Goal: Transaction & Acquisition: Book appointment/travel/reservation

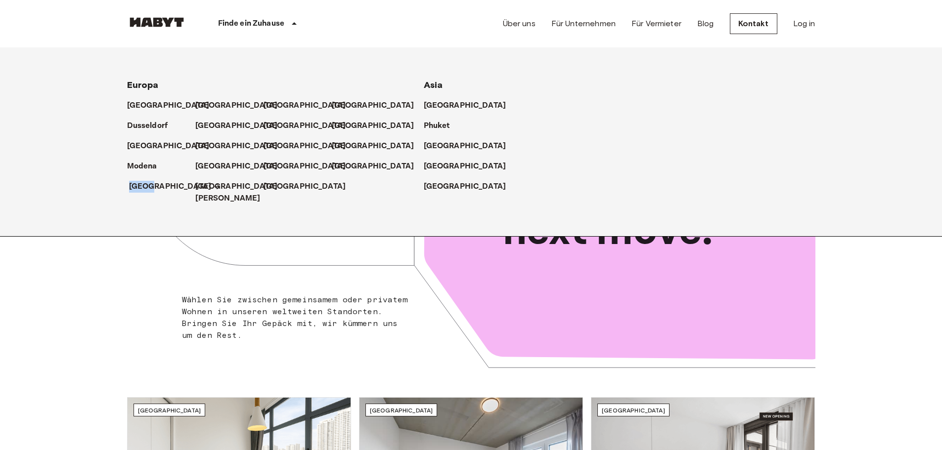
drag, startPoint x: 146, startPoint y: 179, endPoint x: 151, endPoint y: 187, distance: 9.8
click at [148, 183] on div "[GEOGRAPHIC_DATA]" at bounding box center [161, 189] width 68 height 32
click at [151, 188] on p "[GEOGRAPHIC_DATA]" at bounding box center [170, 187] width 83 height 12
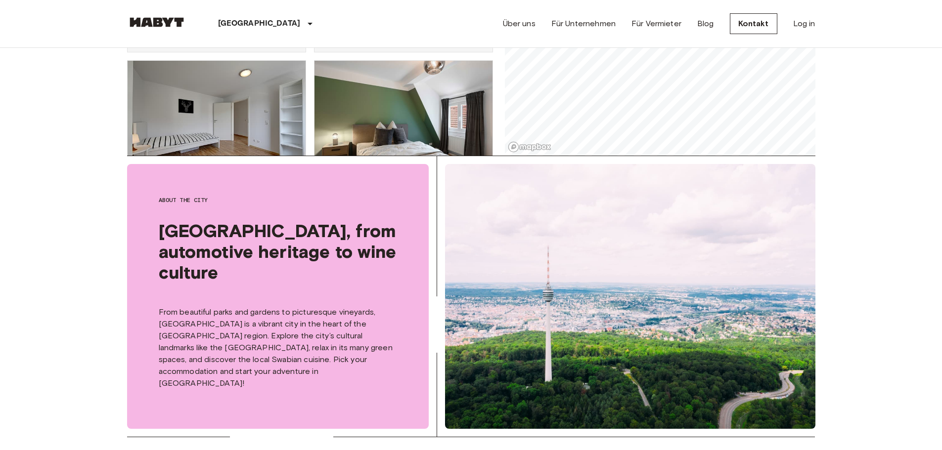
scroll to position [49, 0]
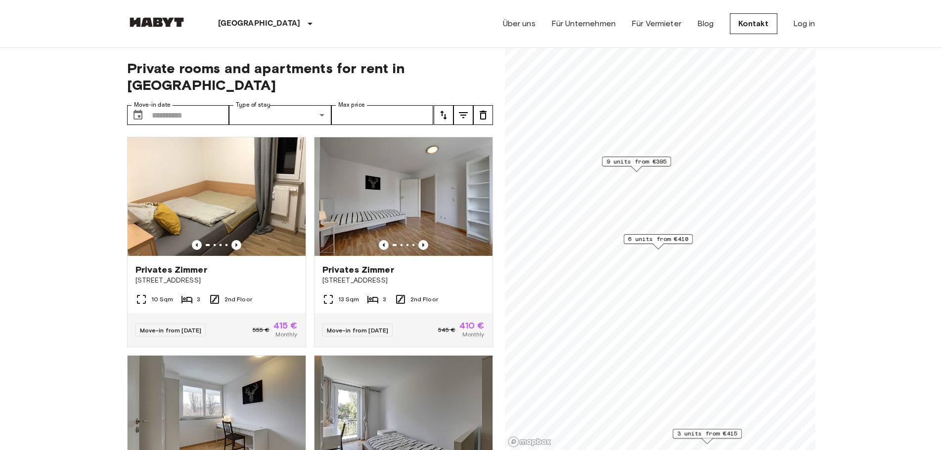
click at [663, 240] on span "6 units from €410" at bounding box center [658, 239] width 60 height 9
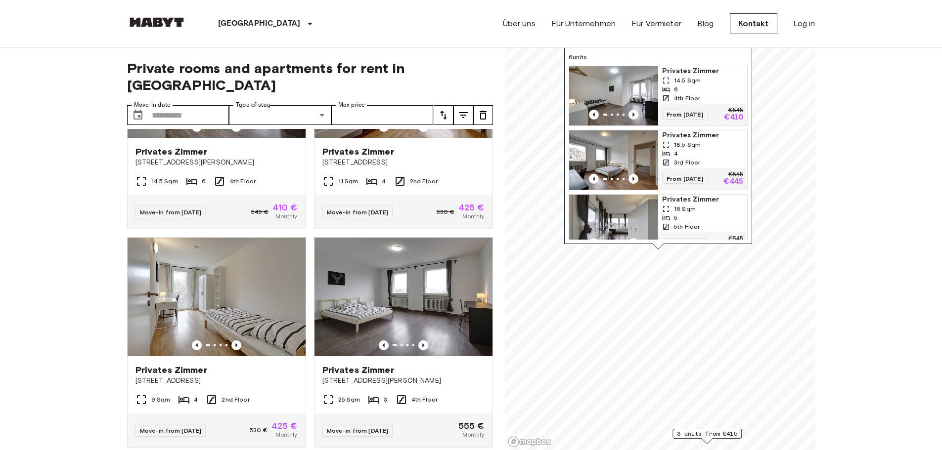
scroll to position [513, 0]
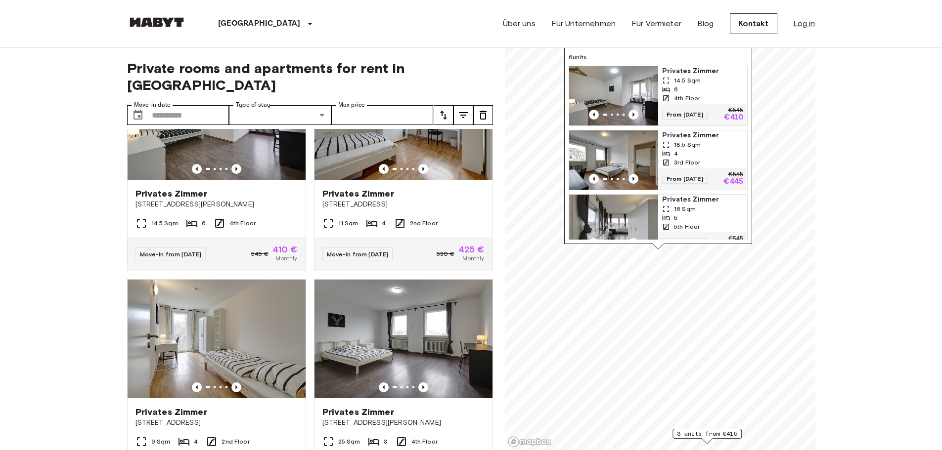
click at [792, 28] on div "Über uns Für Unternehmen Für Vermieter Blog Kontakt Log in" at bounding box center [659, 23] width 312 height 47
click at [801, 25] on link "Log in" at bounding box center [804, 24] width 22 height 12
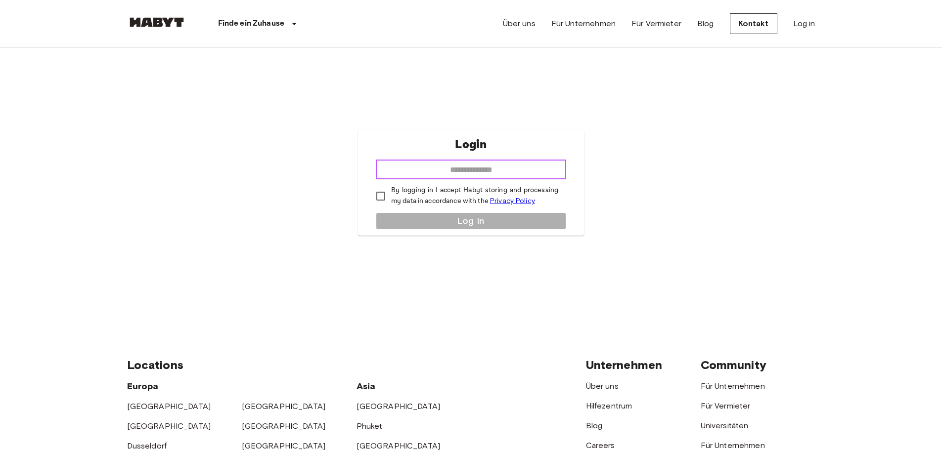
click at [535, 165] on input "email" at bounding box center [471, 170] width 190 height 20
type input "**********"
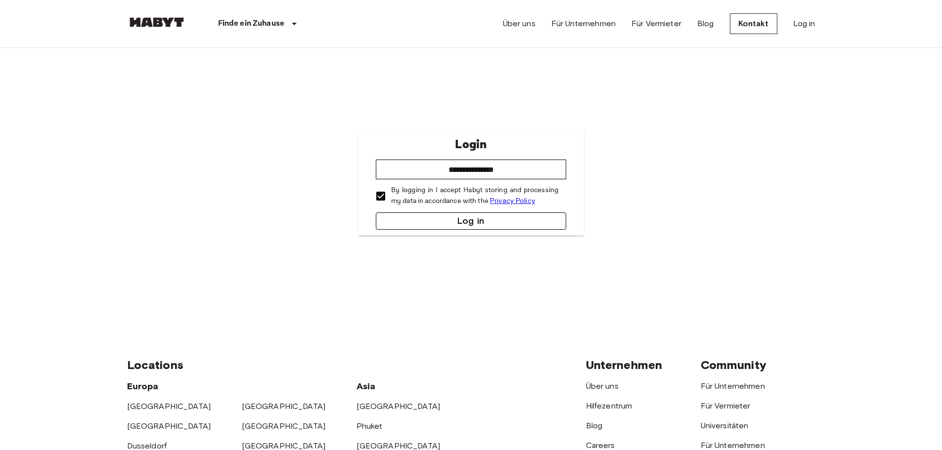
click at [433, 221] on button "Log in" at bounding box center [471, 221] width 190 height 17
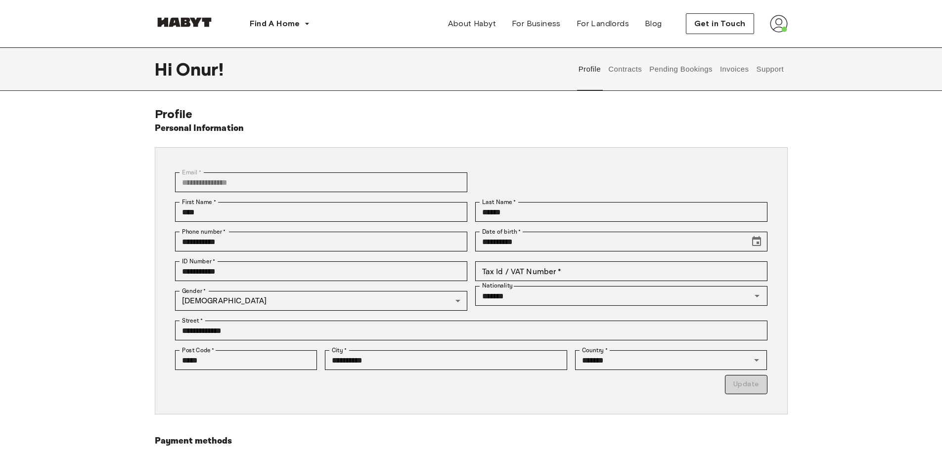
click at [786, 26] on img at bounding box center [779, 24] width 18 height 18
click at [785, 25] on img at bounding box center [779, 24] width 18 height 18
click at [627, 74] on button "Contracts" at bounding box center [625, 69] width 36 height 44
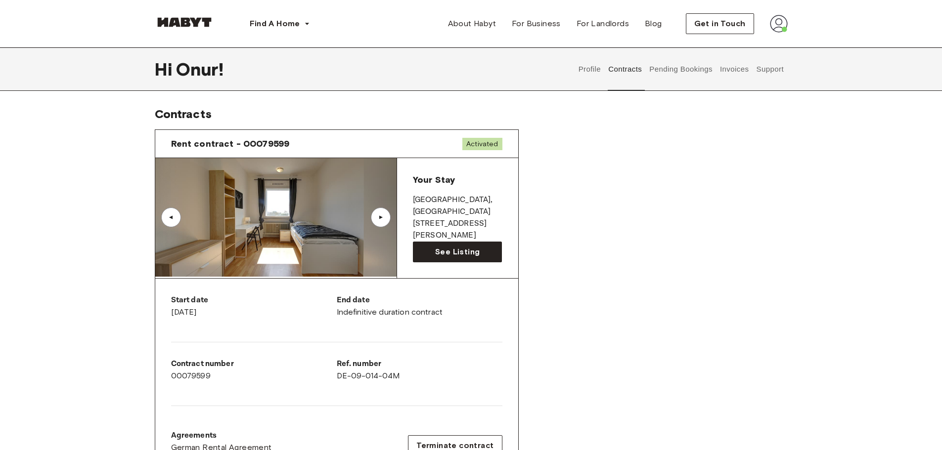
click at [678, 69] on button "Pending Bookings" at bounding box center [681, 69] width 66 height 44
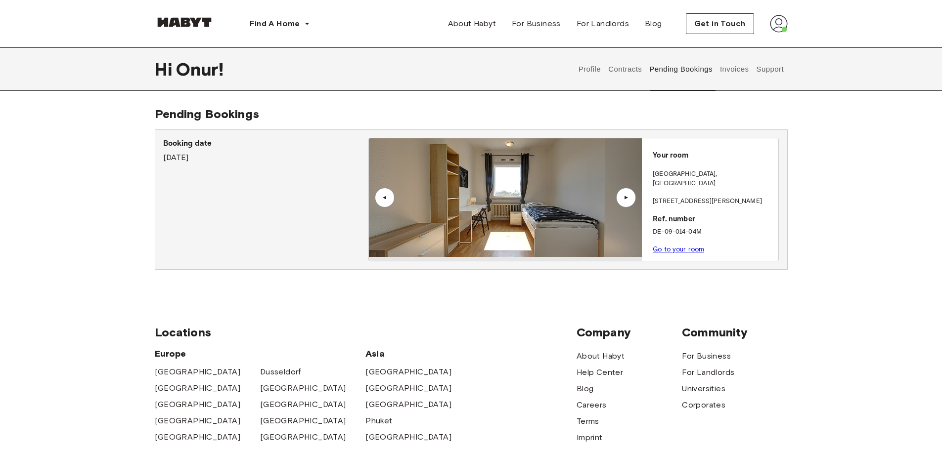
click at [627, 203] on div "▲" at bounding box center [626, 198] width 20 height 20
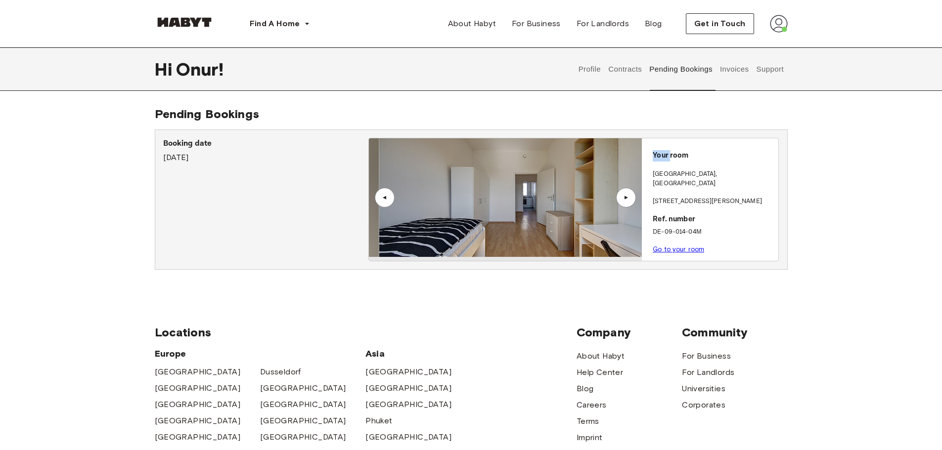
click at [627, 203] on div "▲" at bounding box center [626, 198] width 20 height 20
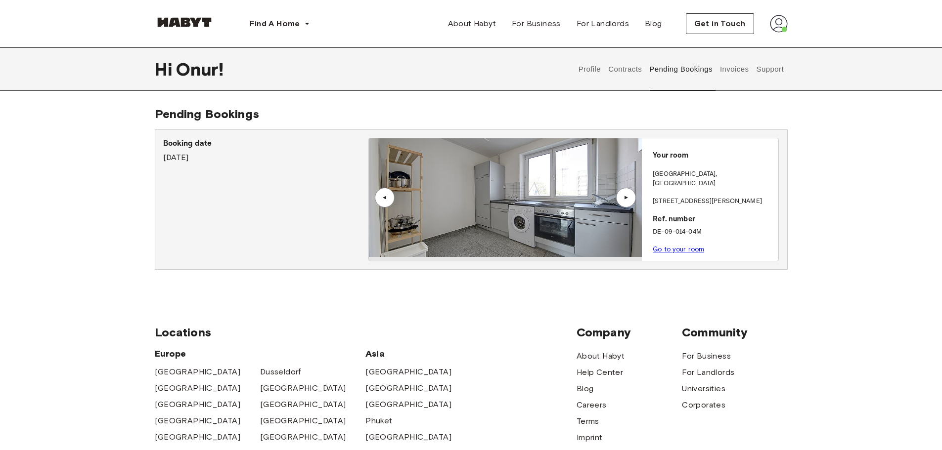
click at [627, 203] on div "▲" at bounding box center [626, 198] width 20 height 20
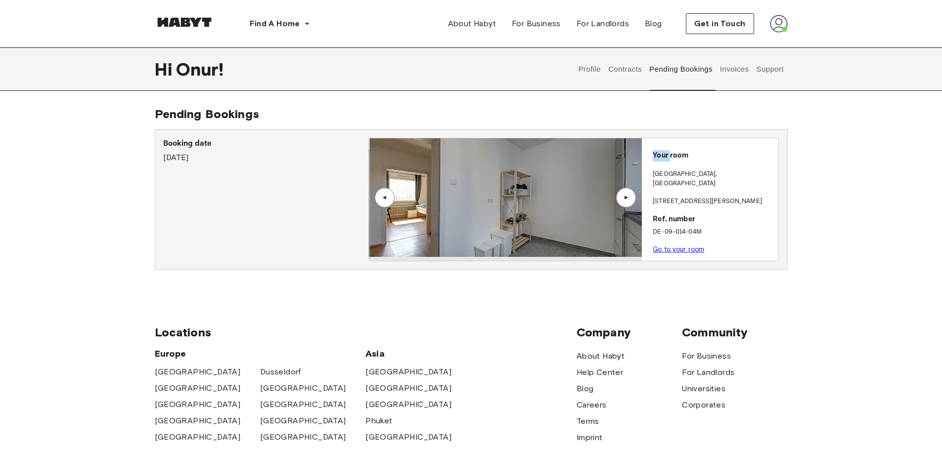
click at [627, 203] on div "▲" at bounding box center [626, 198] width 20 height 20
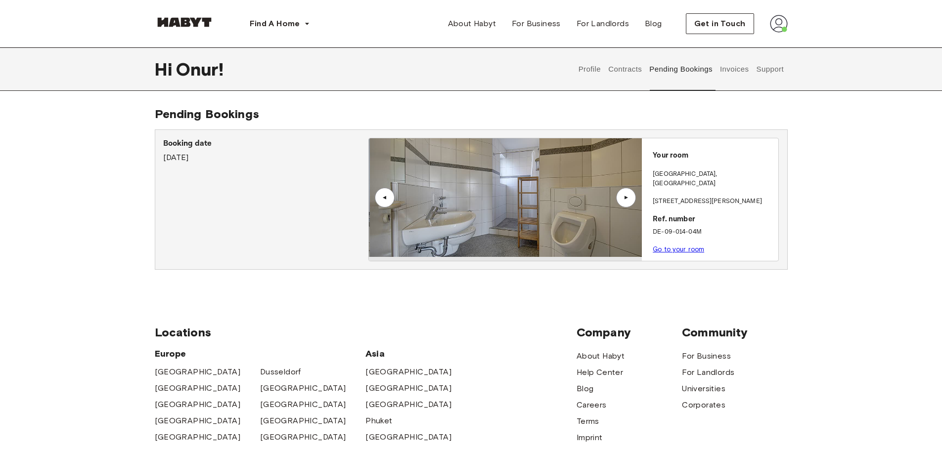
click at [627, 203] on div "▲" at bounding box center [626, 198] width 20 height 20
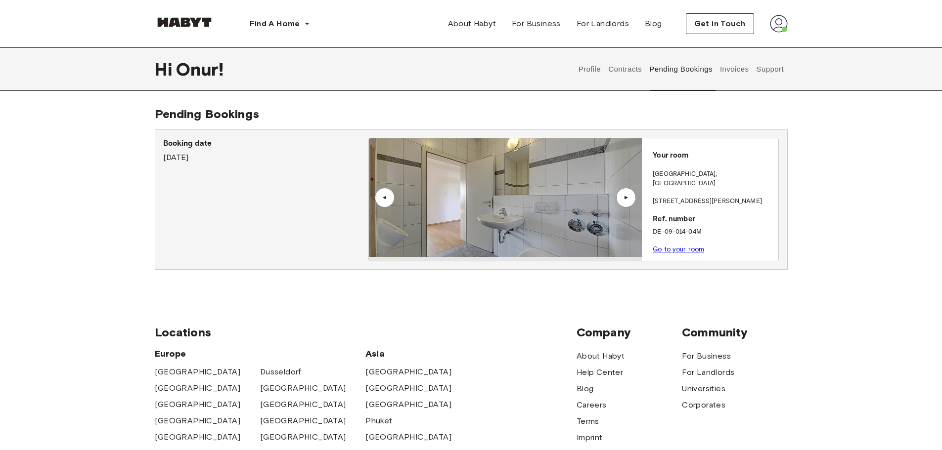
click at [627, 203] on div "▲" at bounding box center [626, 198] width 20 height 20
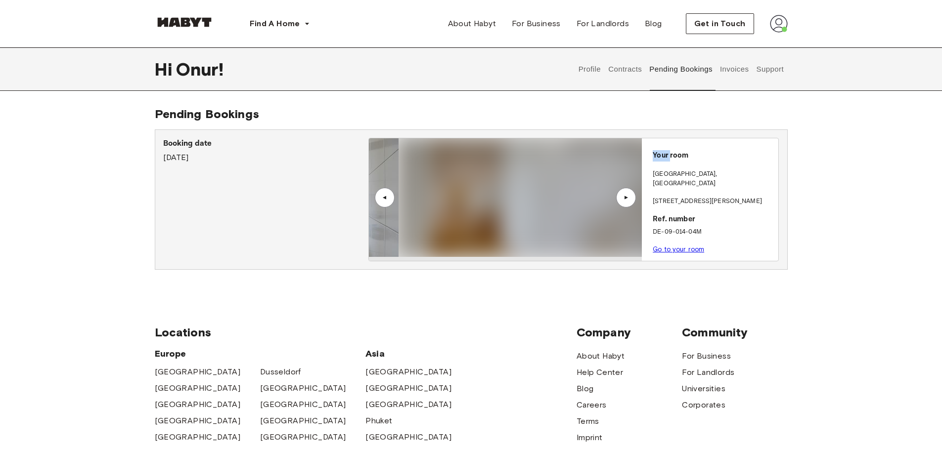
click at [627, 203] on div "▲" at bounding box center [626, 198] width 20 height 20
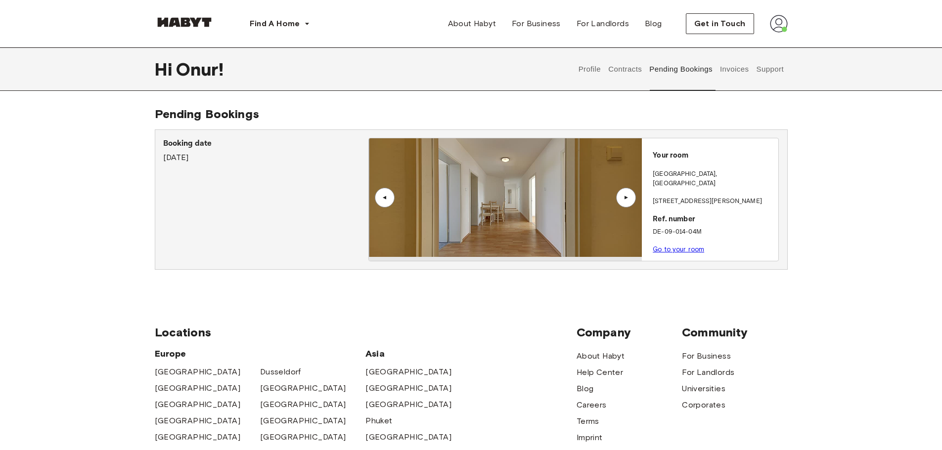
click at [627, 203] on div "▲" at bounding box center [626, 198] width 20 height 20
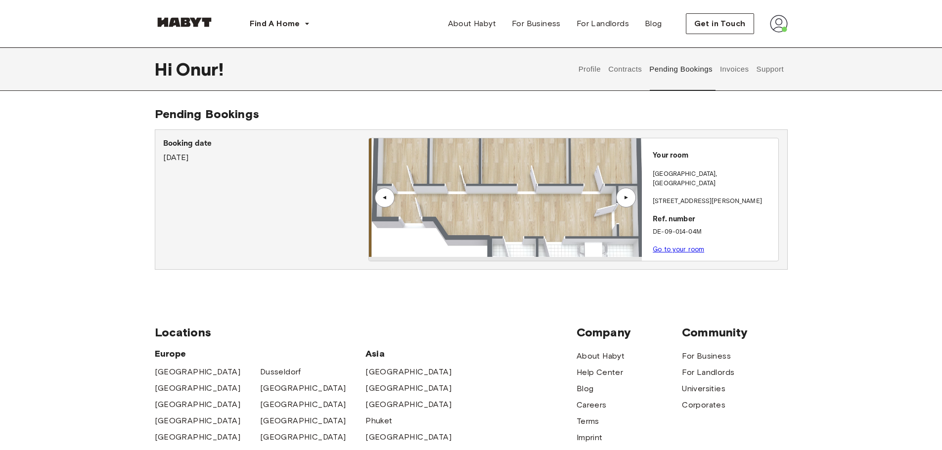
click at [627, 203] on div "▲" at bounding box center [626, 198] width 20 height 20
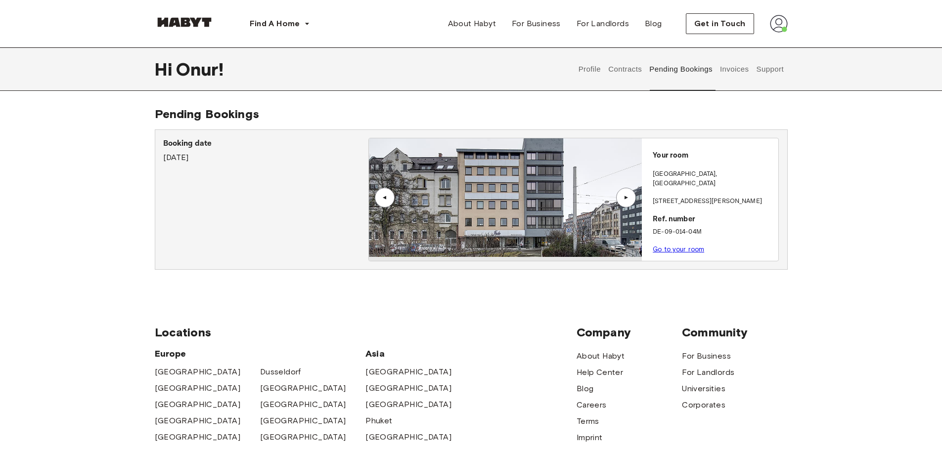
click at [734, 71] on button "Invoices" at bounding box center [733, 69] width 31 height 44
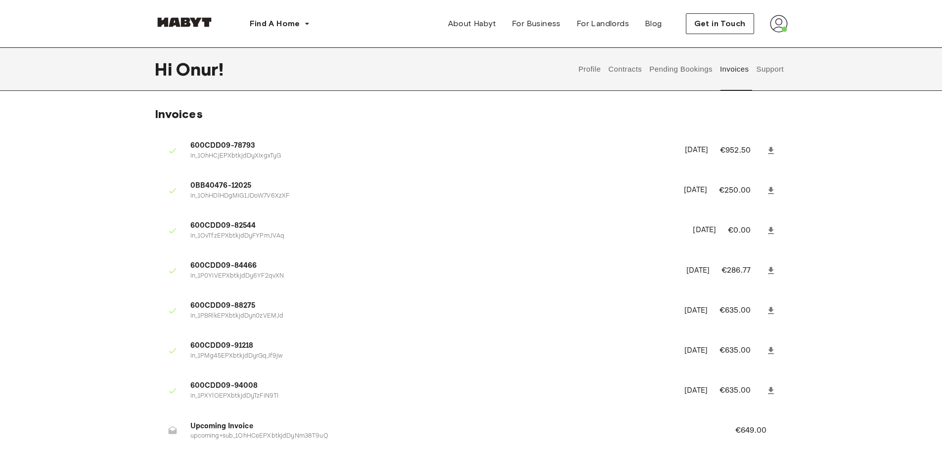
click at [764, 80] on button "Support" at bounding box center [770, 69] width 30 height 44
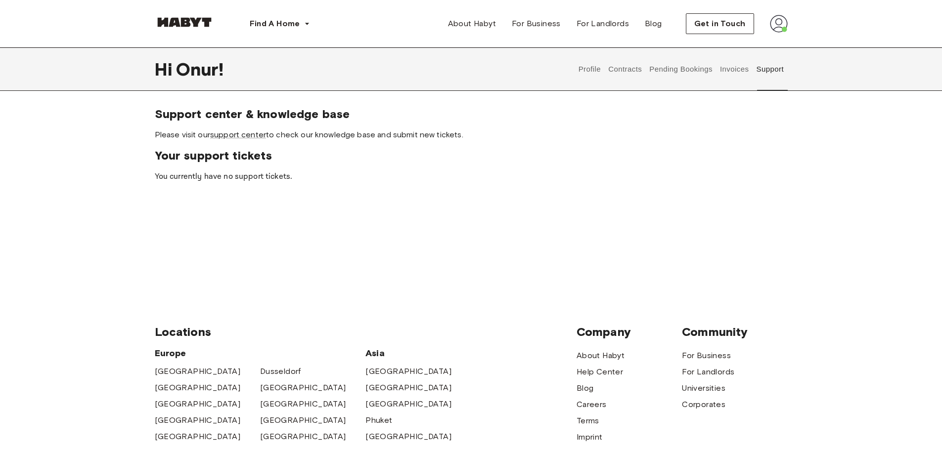
click at [689, 75] on button "Pending Bookings" at bounding box center [681, 69] width 66 height 44
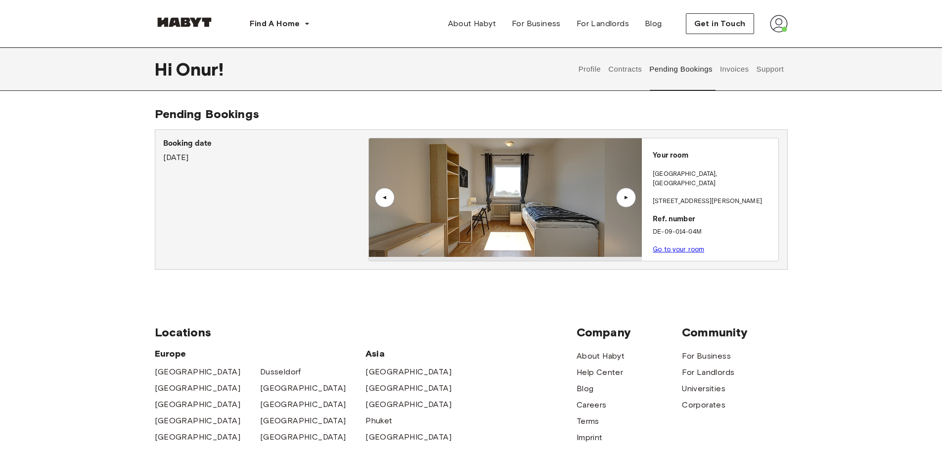
click at [609, 66] on button "Contracts" at bounding box center [625, 69] width 36 height 44
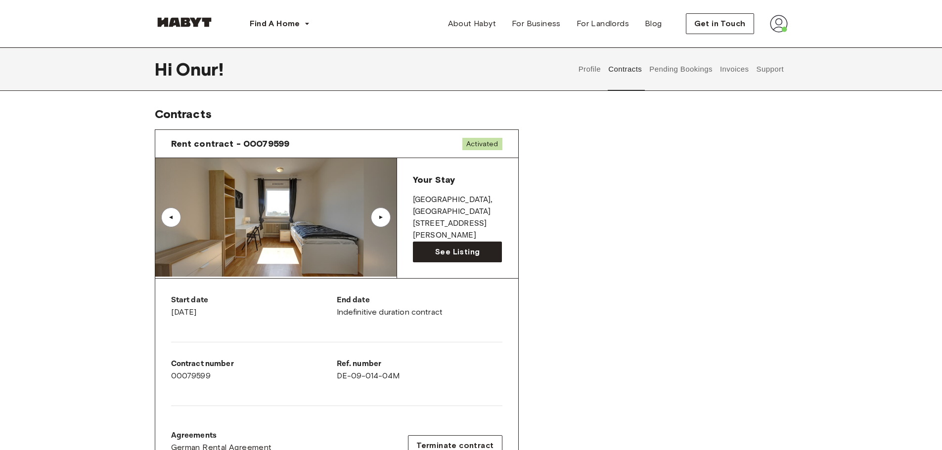
click at [673, 78] on button "Pending Bookings" at bounding box center [681, 69] width 66 height 44
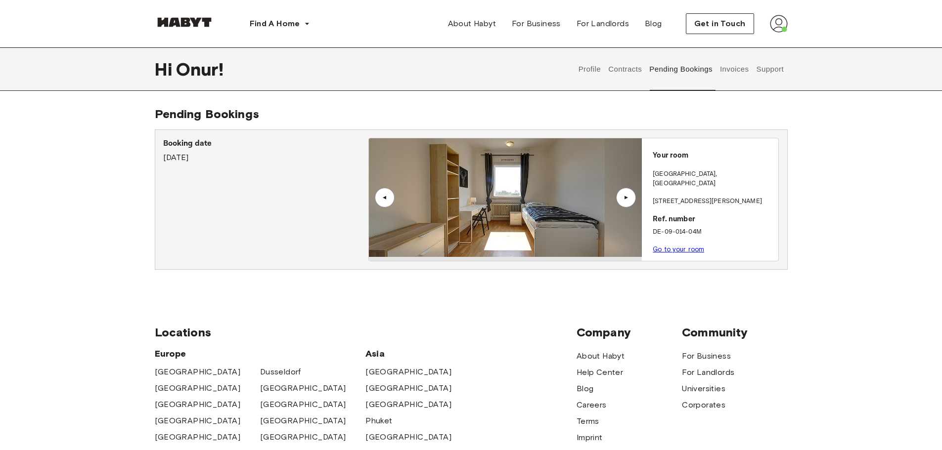
click at [625, 66] on button "Contracts" at bounding box center [625, 69] width 36 height 44
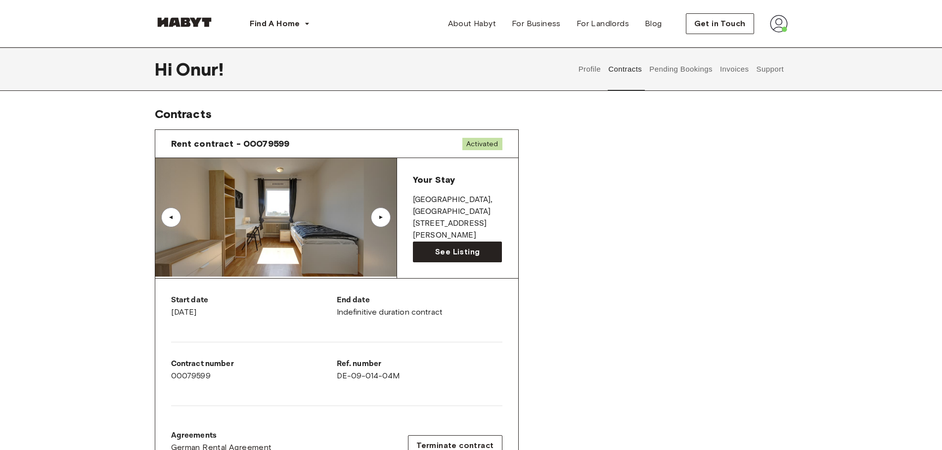
click at [578, 67] on button "Profile" at bounding box center [589, 69] width 25 height 44
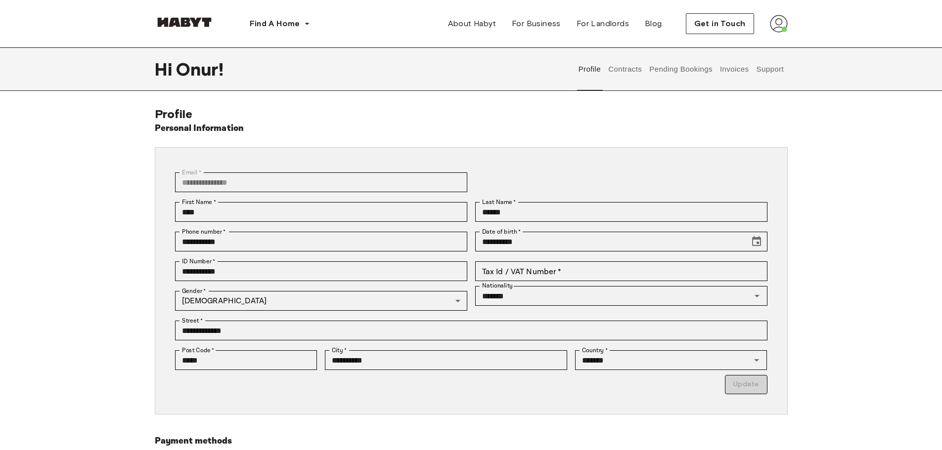
click at [604, 63] on div "Profile Contracts Pending Bookings Invoices Support" at bounding box center [680, 69] width 213 height 44
drag, startPoint x: 615, startPoint y: 65, endPoint x: 620, endPoint y: 72, distance: 9.5
click at [615, 65] on button "Contracts" at bounding box center [625, 69] width 36 height 44
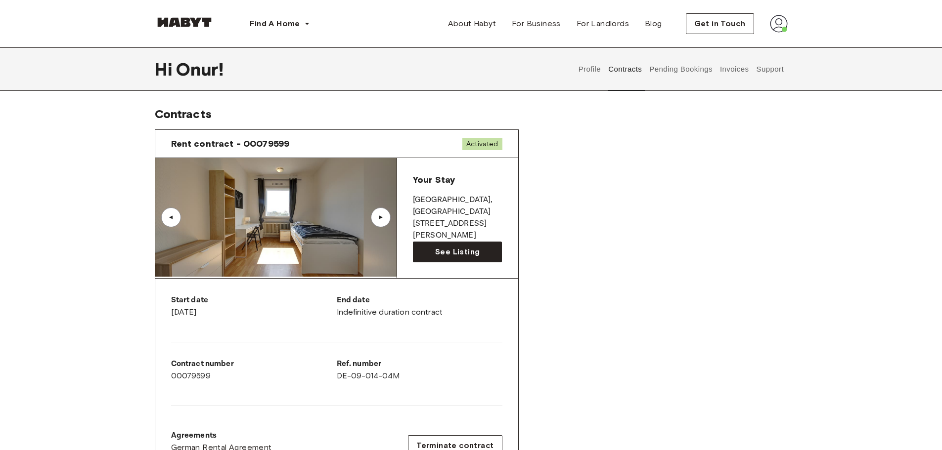
drag, startPoint x: 672, startPoint y: 60, endPoint x: 748, endPoint y: 77, distance: 77.6
click at [672, 61] on button "Pending Bookings" at bounding box center [681, 69] width 66 height 44
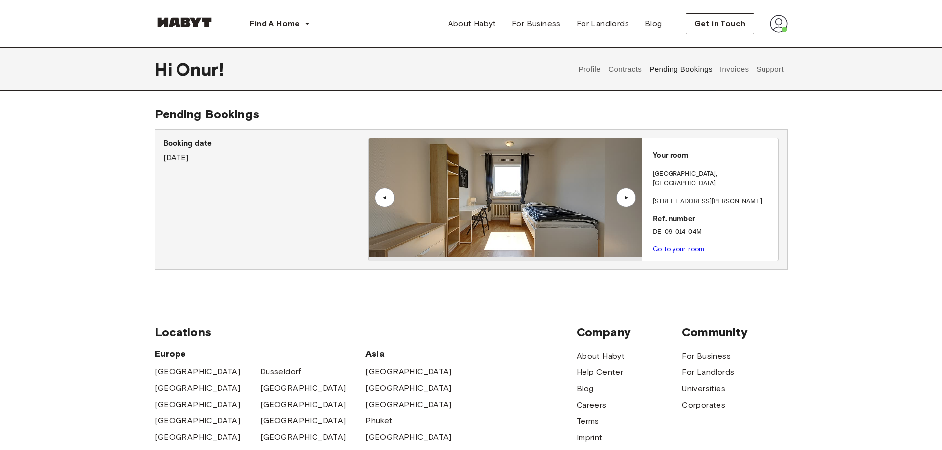
click at [744, 72] on button "Invoices" at bounding box center [733, 69] width 31 height 44
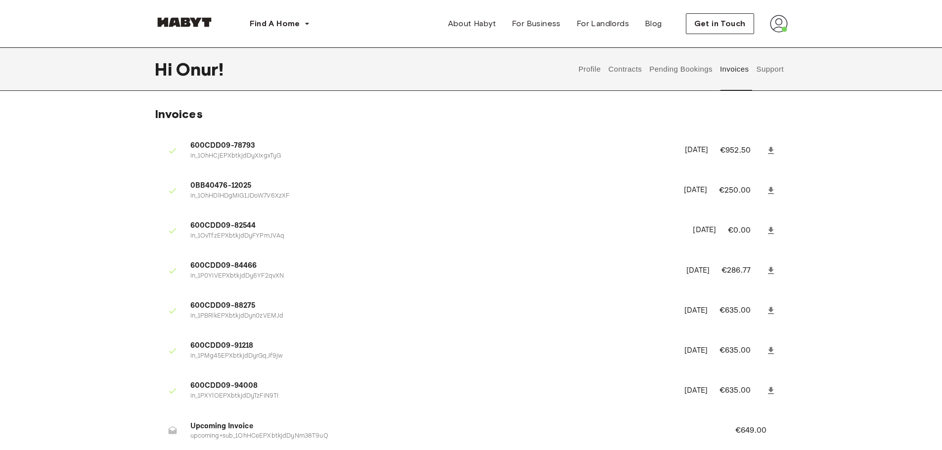
click at [705, 67] on button "Pending Bookings" at bounding box center [681, 69] width 66 height 44
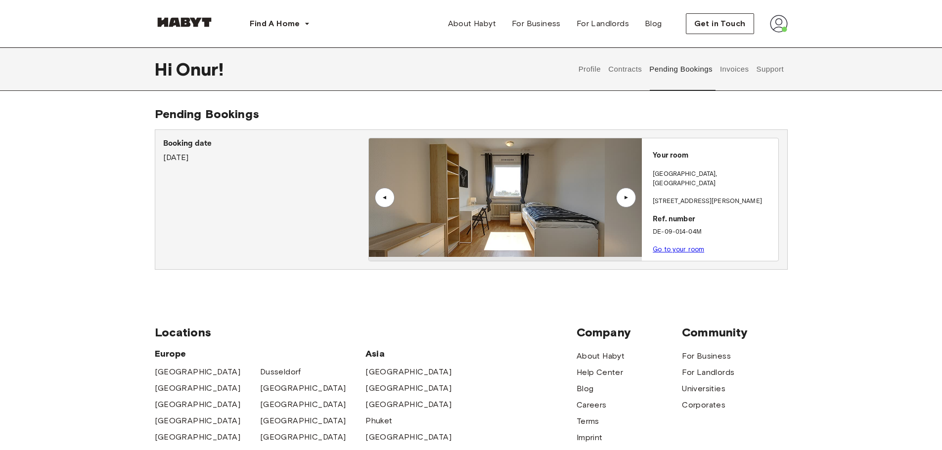
click at [619, 75] on button "Contracts" at bounding box center [625, 69] width 36 height 44
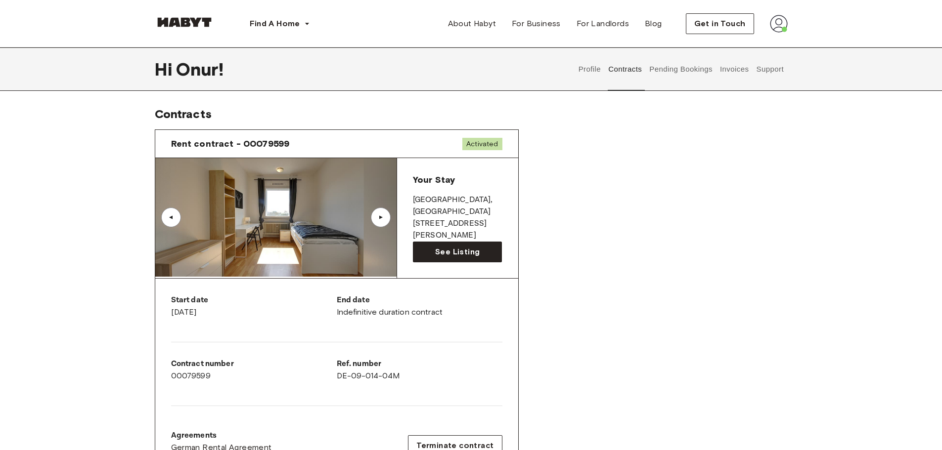
click at [587, 69] on button "Profile" at bounding box center [589, 69] width 25 height 44
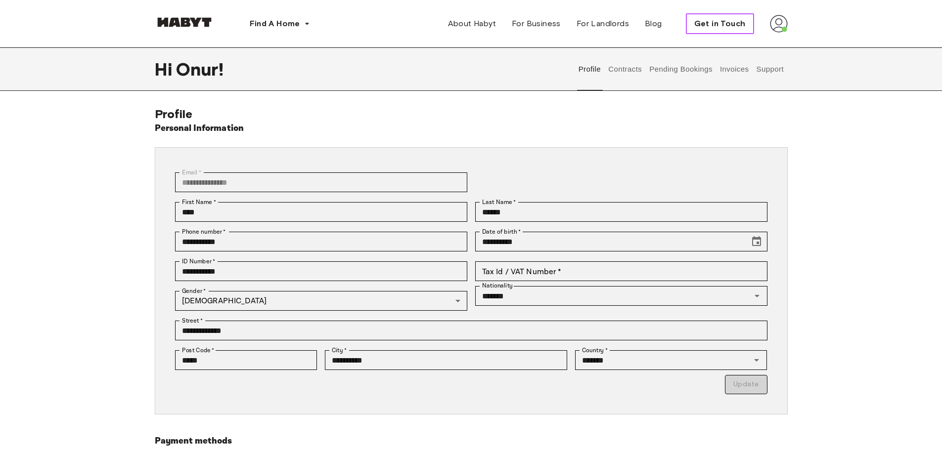
click at [737, 24] on span "Get in Touch" at bounding box center [719, 24] width 51 height 12
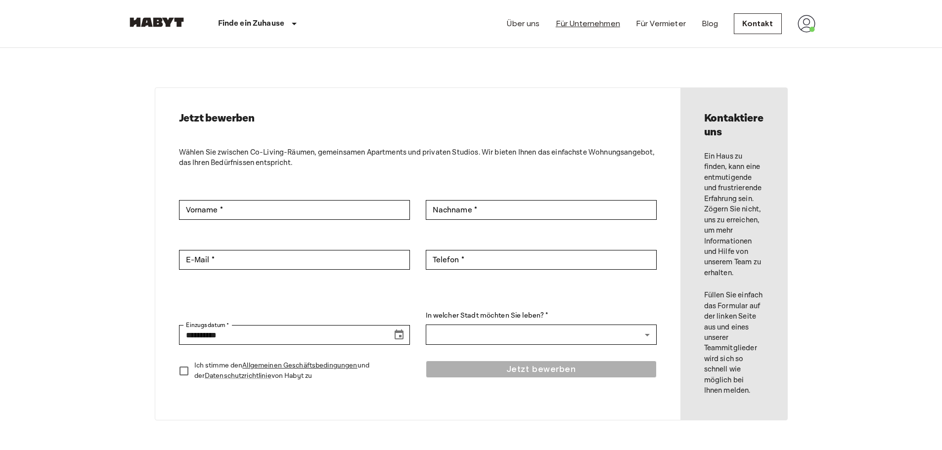
click at [602, 26] on link "Für Unternehmen" at bounding box center [588, 24] width 64 height 12
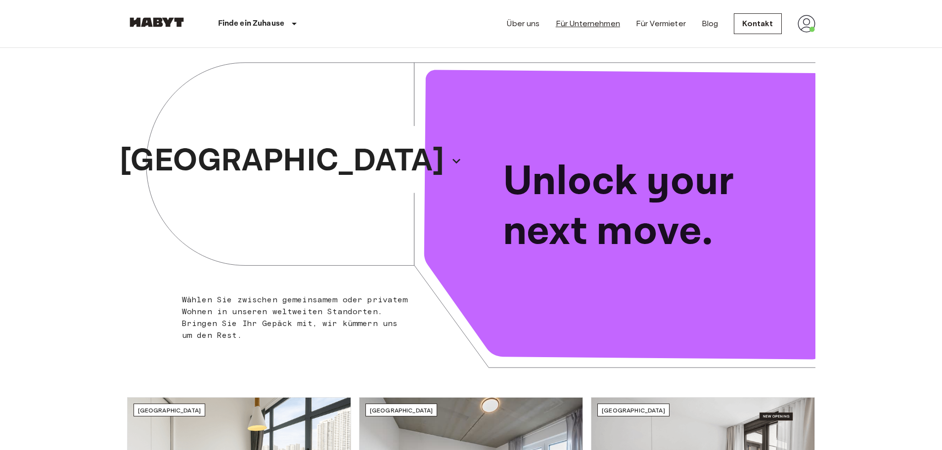
click at [581, 22] on link "Für Unternehmen" at bounding box center [588, 24] width 64 height 12
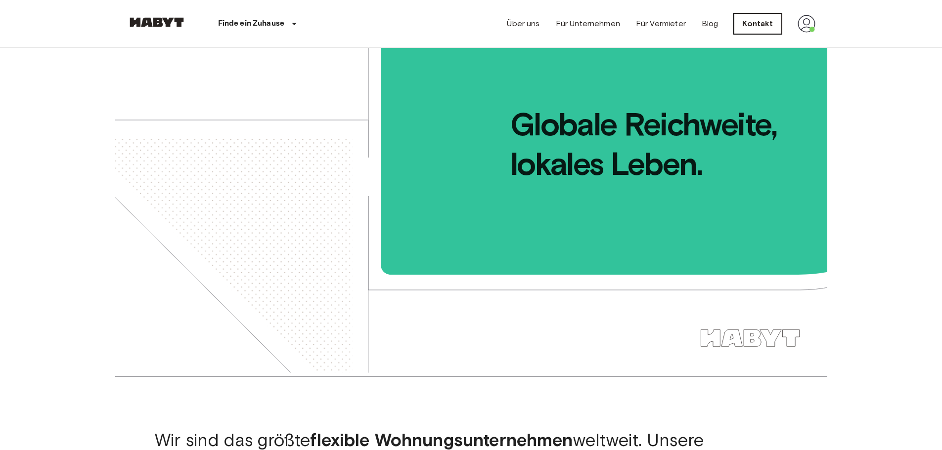
click at [770, 15] on link "Kontakt" at bounding box center [757, 23] width 47 height 21
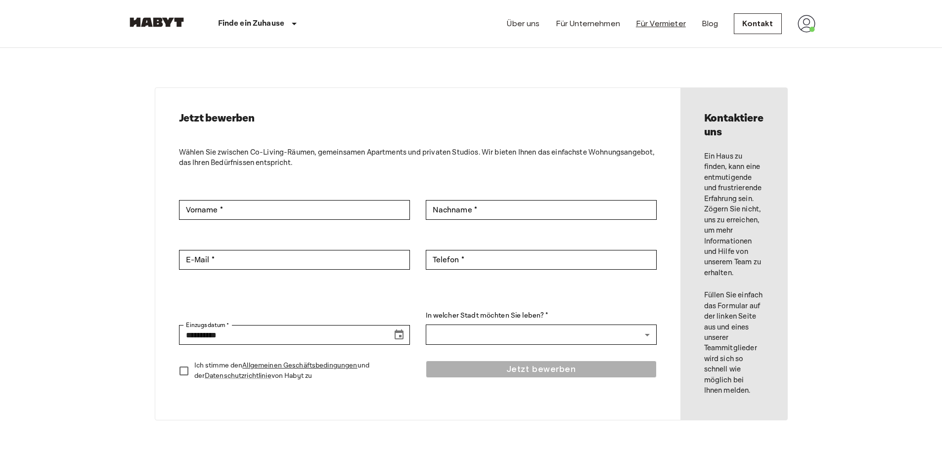
click at [675, 21] on link "Für Vermieter" at bounding box center [661, 24] width 50 height 12
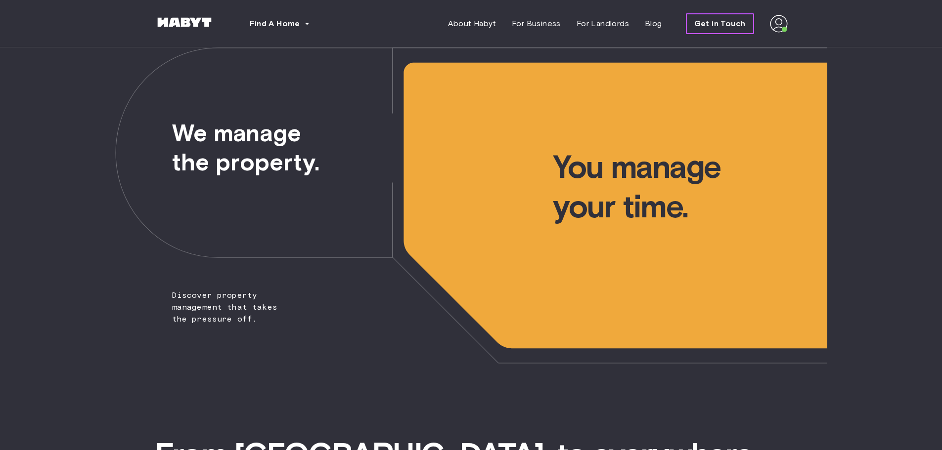
click at [733, 29] on span "Get in Touch" at bounding box center [719, 24] width 51 height 12
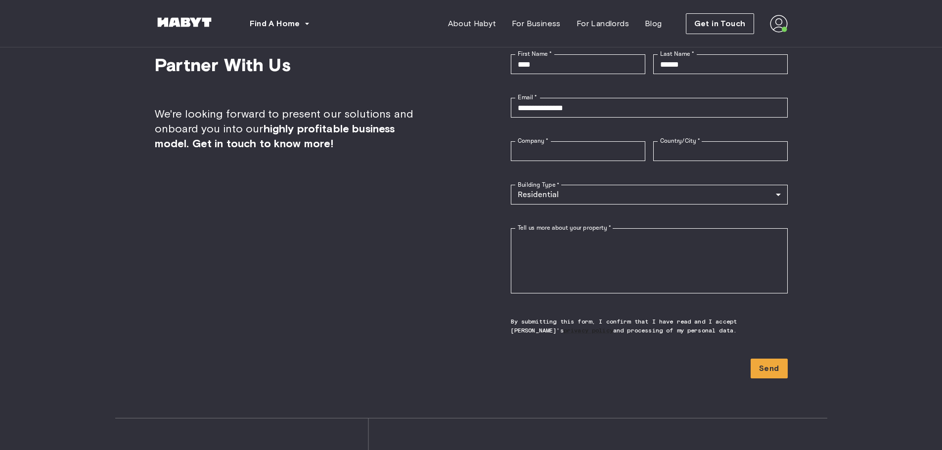
click at [765, 29] on div "Get in Touch" at bounding box center [737, 23] width 102 height 21
click at [783, 27] on img at bounding box center [779, 24] width 18 height 18
click at [751, 48] on span "Profile" at bounding box center [748, 47] width 25 height 12
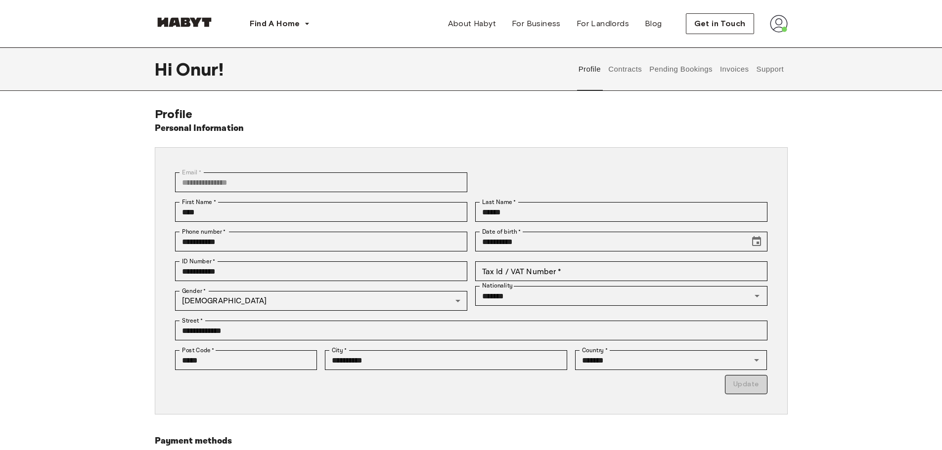
drag, startPoint x: 180, startPoint y: 21, endPoint x: 182, endPoint y: 42, distance: 20.9
click at [113, 54] on div "Hi Onur ! Profile Contracts Pending Bookings Invoices Support" at bounding box center [471, 69] width 942 height 44
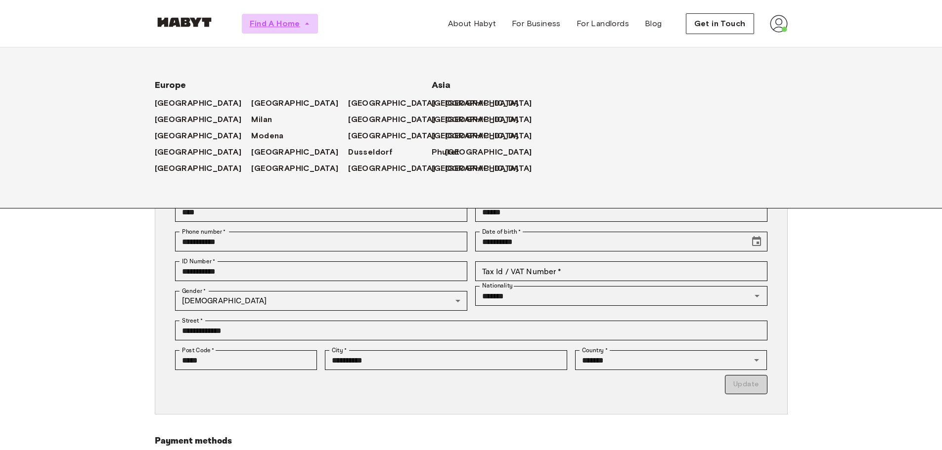
click at [287, 23] on span "Find A Home" at bounding box center [275, 24] width 50 height 12
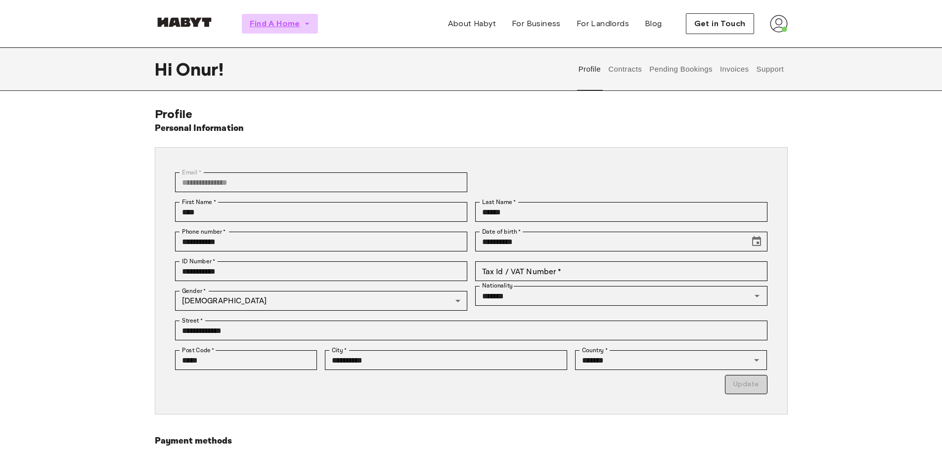
click at [305, 21] on icon "button" at bounding box center [307, 24] width 10 height 10
click at [633, 72] on button "Contracts" at bounding box center [625, 69] width 36 height 44
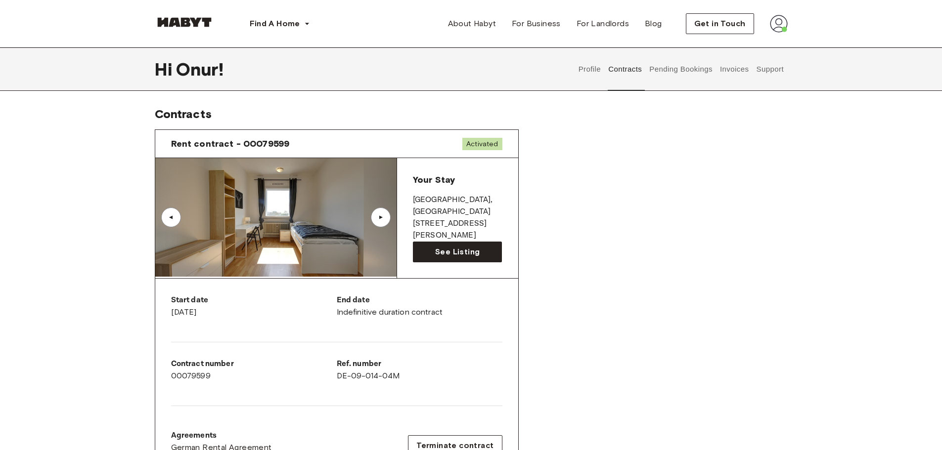
click at [588, 72] on button "Profile" at bounding box center [589, 69] width 25 height 44
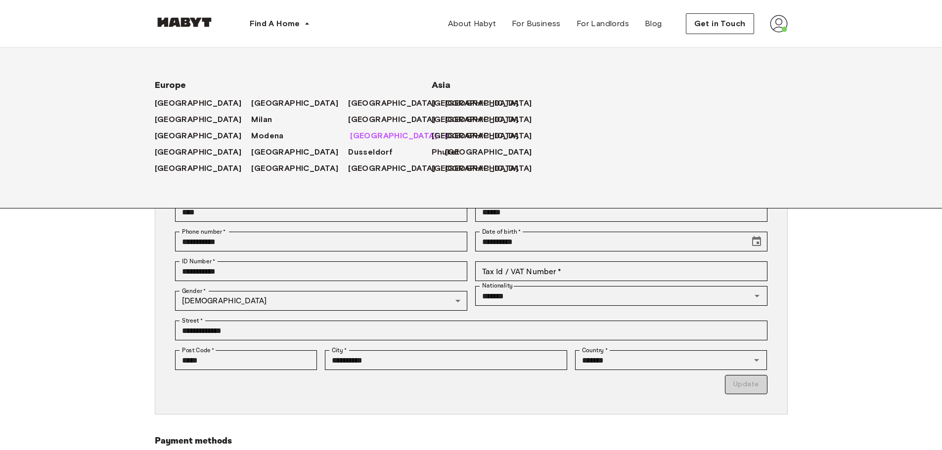
click at [350, 132] on span "[GEOGRAPHIC_DATA]" at bounding box center [393, 136] width 87 height 12
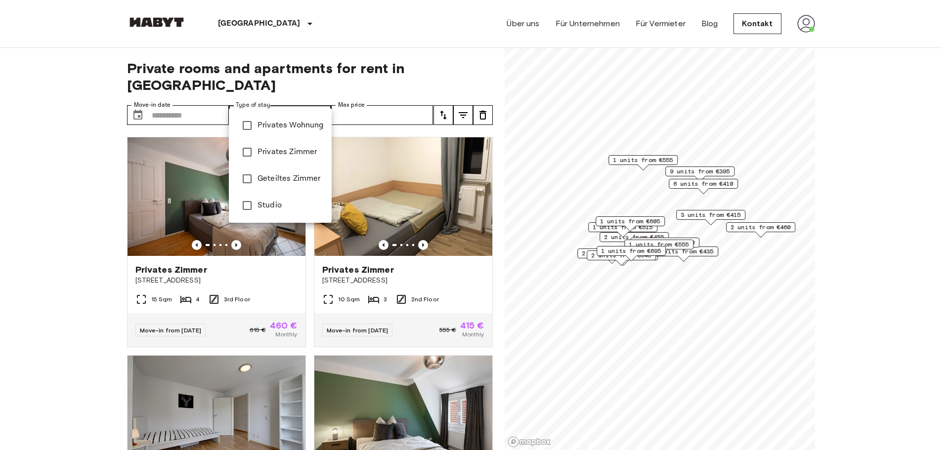
click at [289, 100] on div at bounding box center [474, 225] width 949 height 450
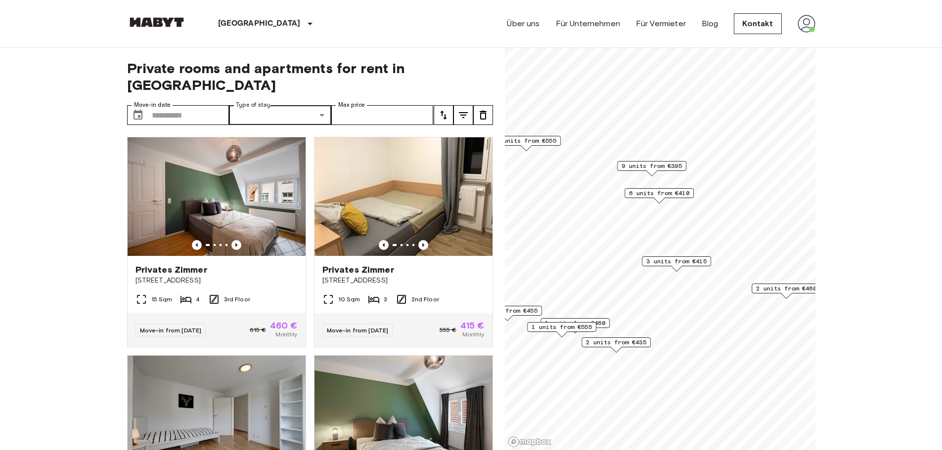
click at [659, 195] on span "6 units from €410" at bounding box center [659, 193] width 60 height 9
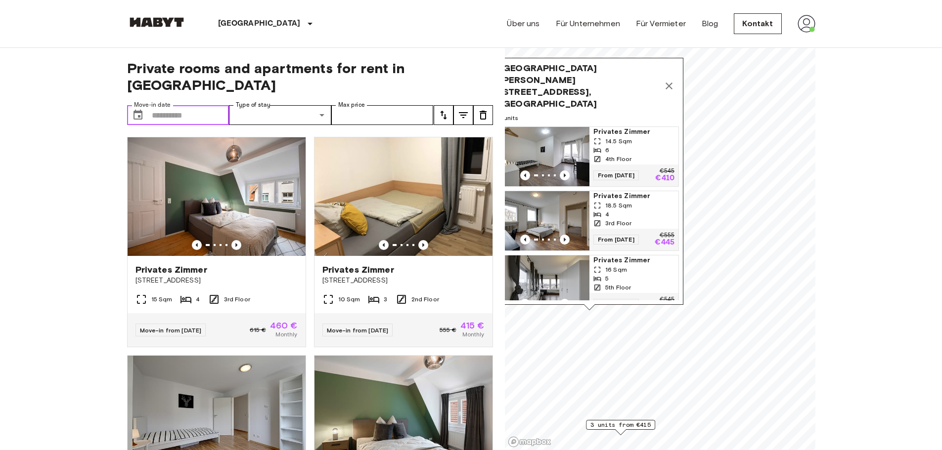
click at [168, 105] on input "Move-in date" at bounding box center [191, 115] width 78 height 20
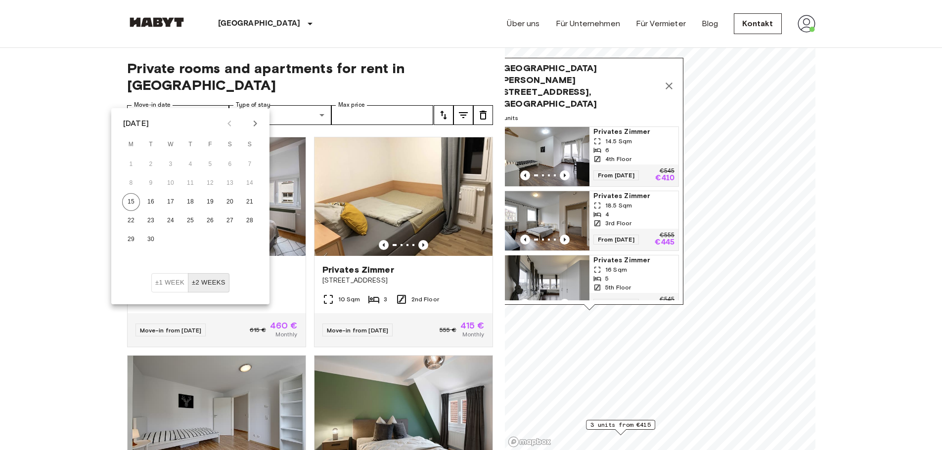
click at [260, 126] on icon "Next month" at bounding box center [255, 124] width 12 height 12
click at [260, 125] on icon "Next month" at bounding box center [255, 124] width 12 height 12
click at [146, 185] on button "4" at bounding box center [151, 184] width 18 height 18
type input "**********"
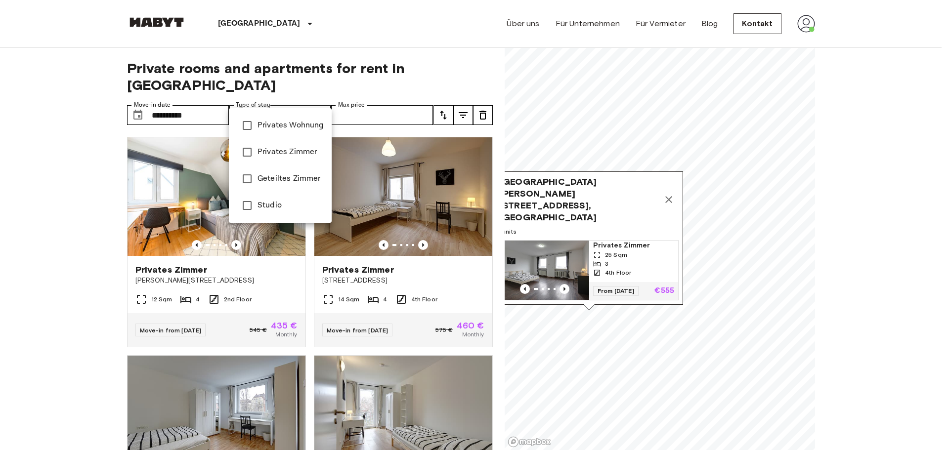
click at [262, 95] on div at bounding box center [474, 225] width 949 height 450
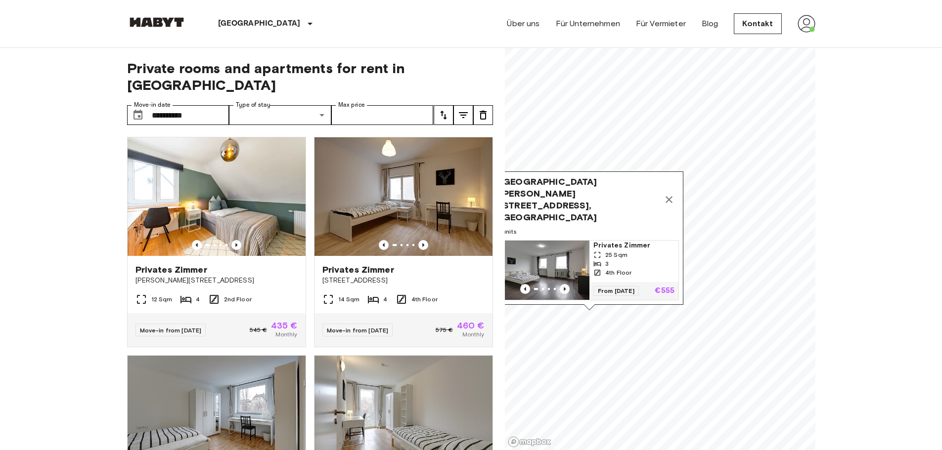
click at [639, 251] on div "25 Sqm" at bounding box center [633, 255] width 81 height 9
click at [804, 28] on img at bounding box center [806, 24] width 18 height 18
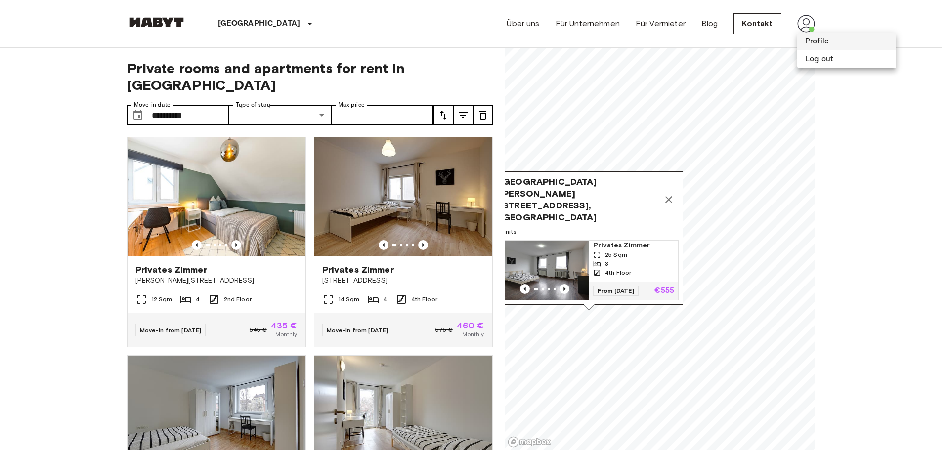
click at [820, 42] on li "Profile" at bounding box center [846, 42] width 99 height 18
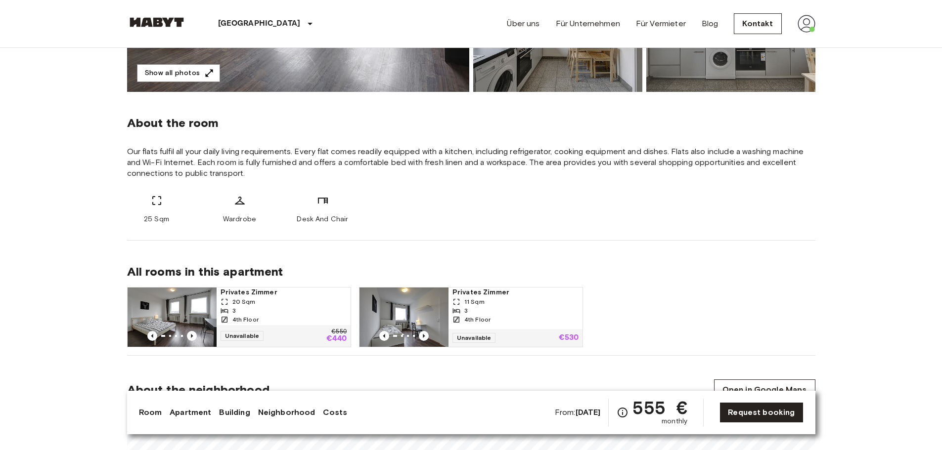
scroll to position [297, 0]
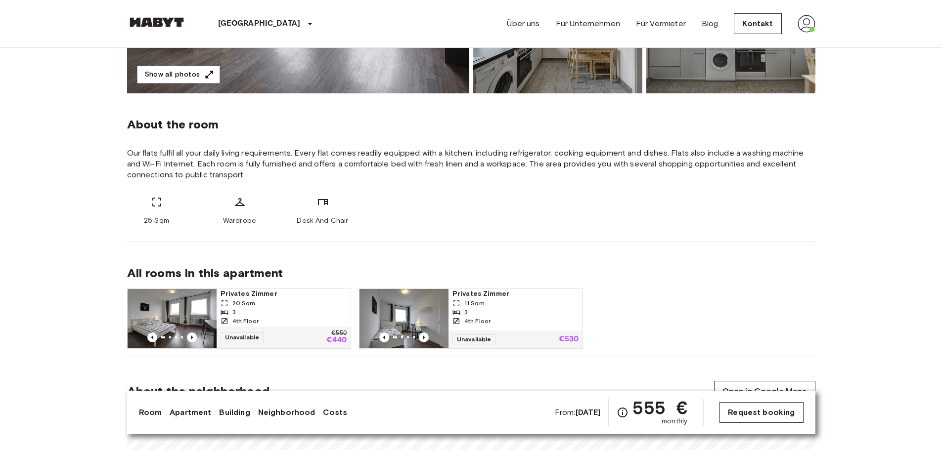
click at [727, 413] on link "Request booking" at bounding box center [761, 412] width 84 height 21
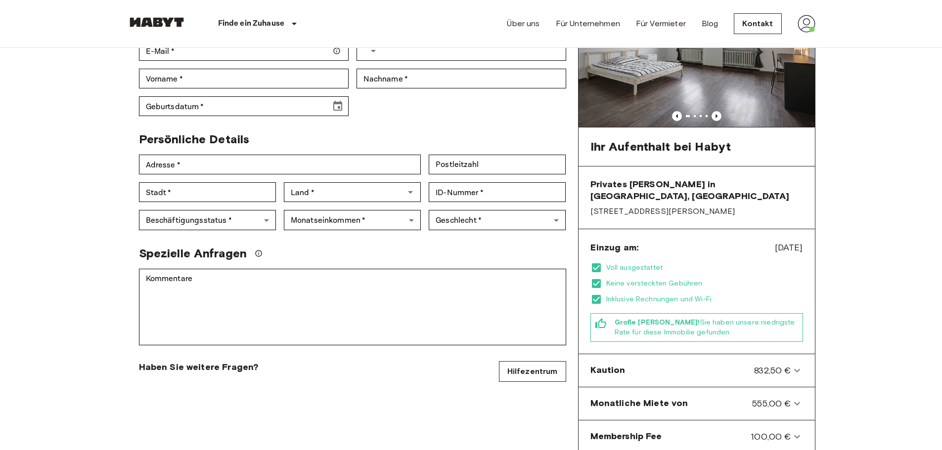
scroll to position [148, 0]
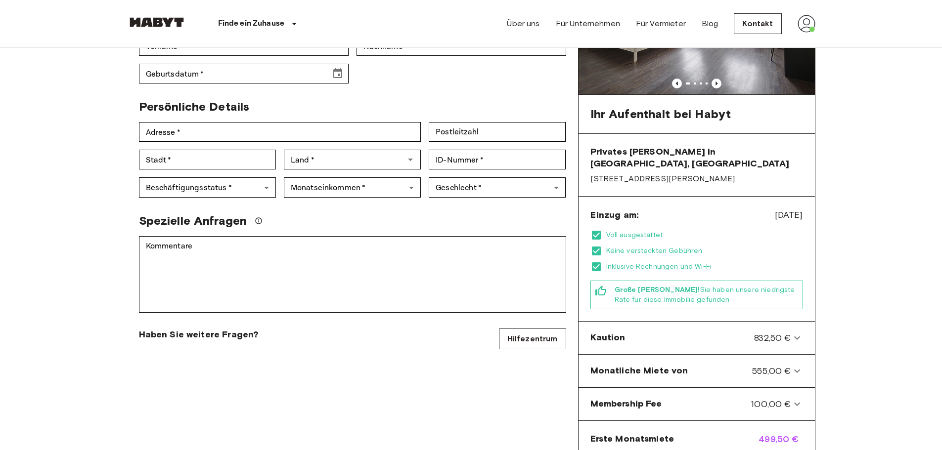
click at [157, 114] on div "Adresse   * Adresse   *" at bounding box center [276, 128] width 290 height 28
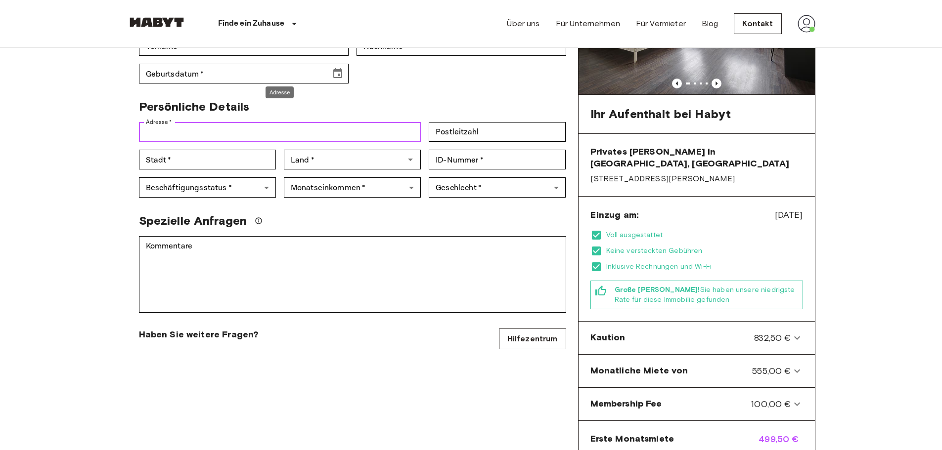
click at [175, 122] on input "Adresse   *" at bounding box center [280, 132] width 282 height 20
type input "**********"
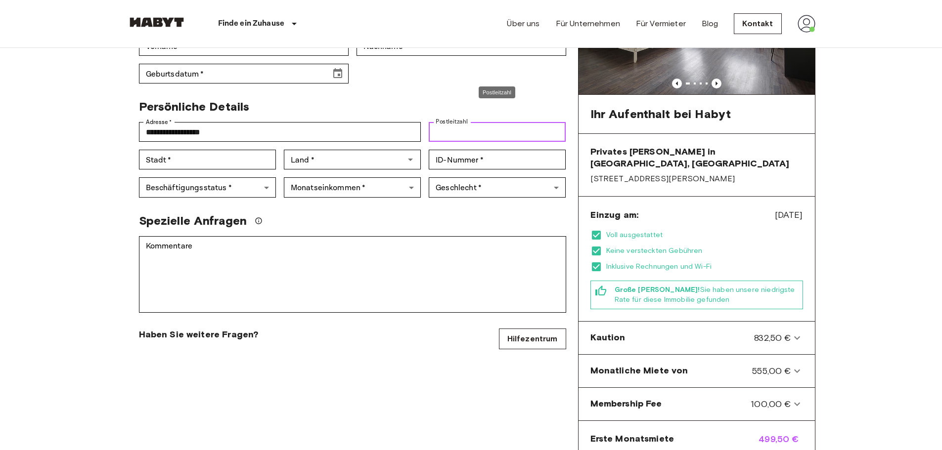
click at [537, 122] on input "Postleitzahl" at bounding box center [497, 132] width 137 height 20
type input "*****"
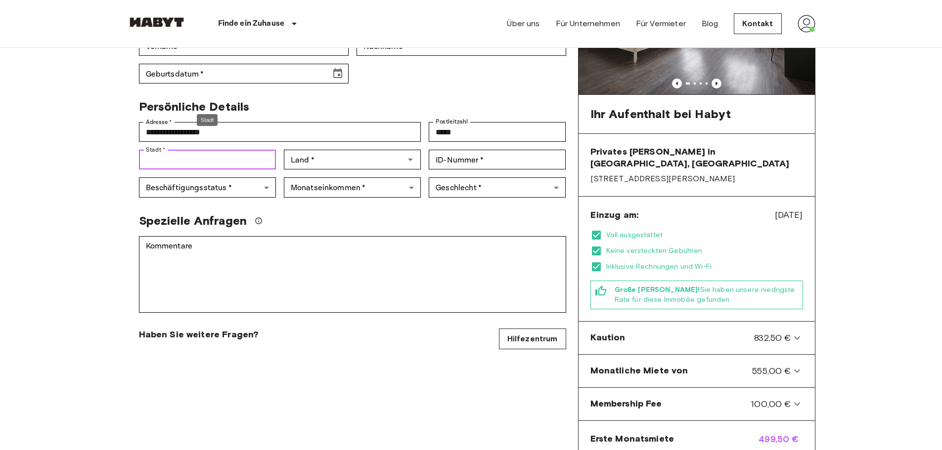
click at [219, 150] on input "Stadt   *" at bounding box center [207, 160] width 137 height 20
type input "*********"
click at [330, 150] on div "Land   *" at bounding box center [352, 160] width 137 height 20
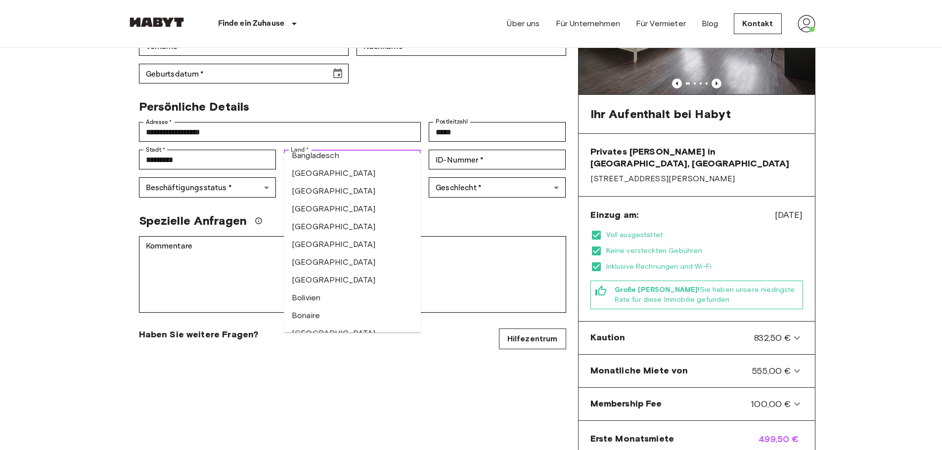
scroll to position [0, 0]
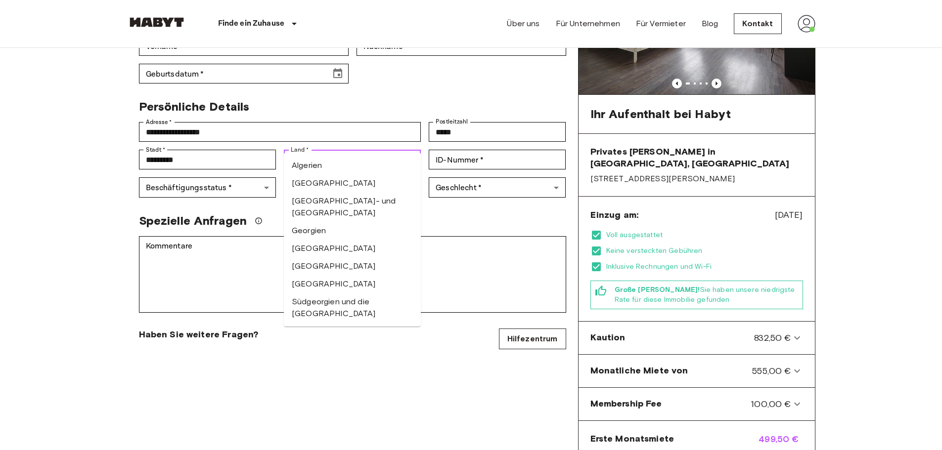
type input "*"
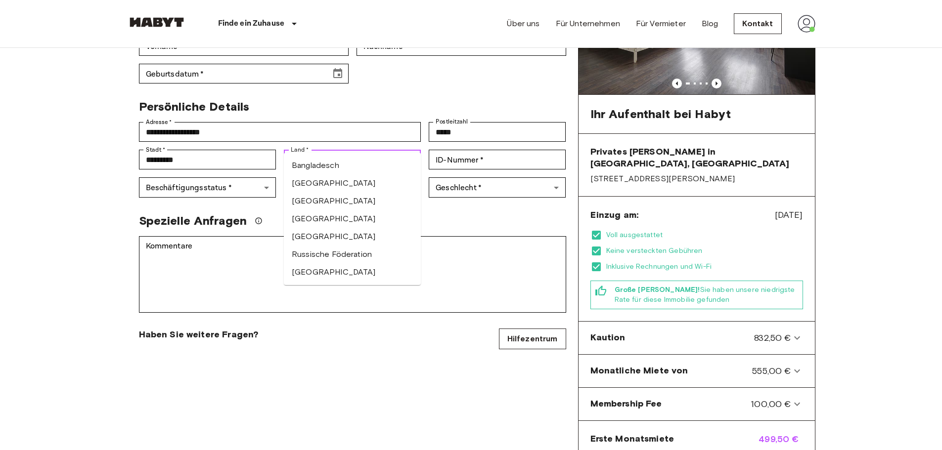
click at [349, 186] on li "[GEOGRAPHIC_DATA]" at bounding box center [352, 184] width 137 height 18
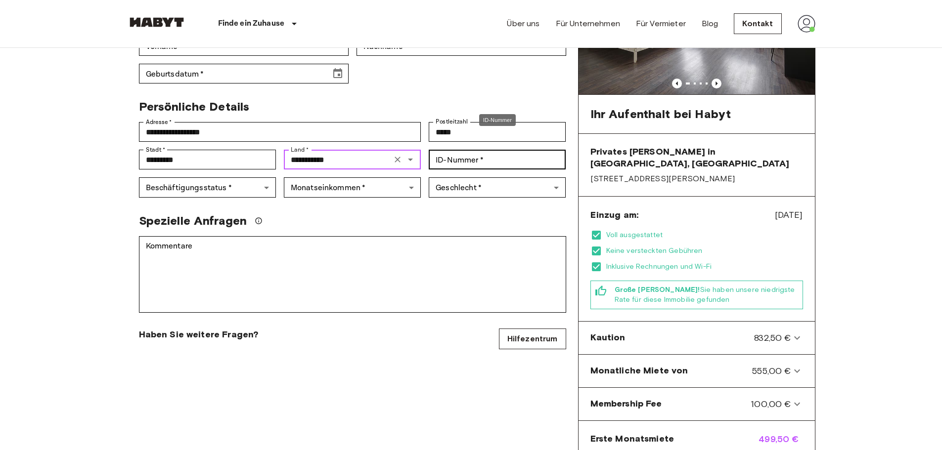
type input "**********"
click at [449, 151] on input "ID-Nummer   *" at bounding box center [497, 160] width 137 height 20
click at [444, 206] on div "Spezielle Anfragen" at bounding box center [348, 217] width 435 height 23
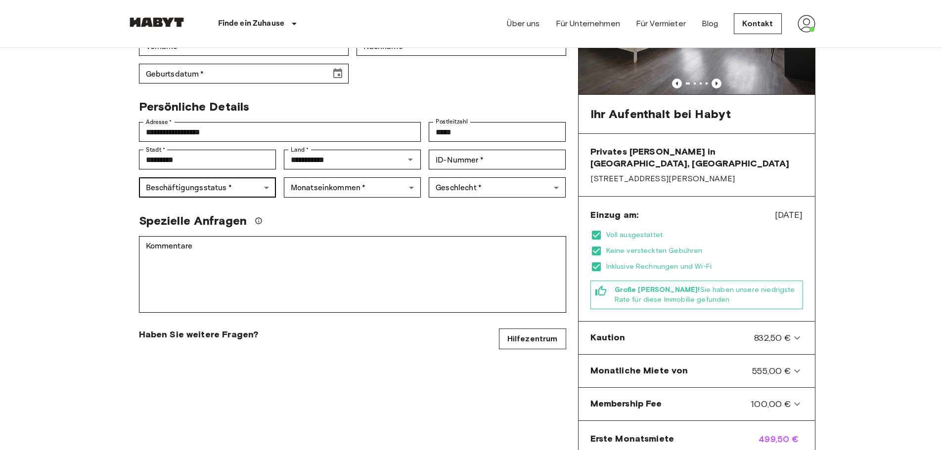
click at [246, 176] on body "**********" at bounding box center [471, 453] width 942 height 1202
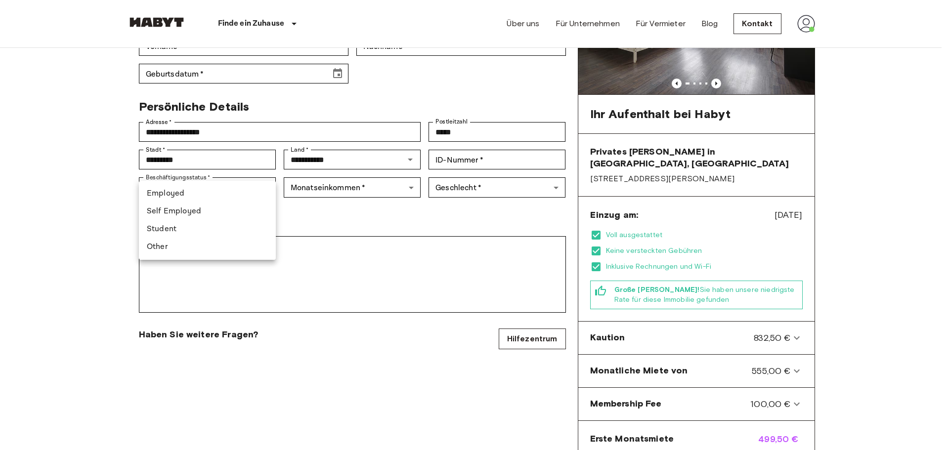
click at [176, 225] on li "Student" at bounding box center [207, 229] width 137 height 18
type input "*******"
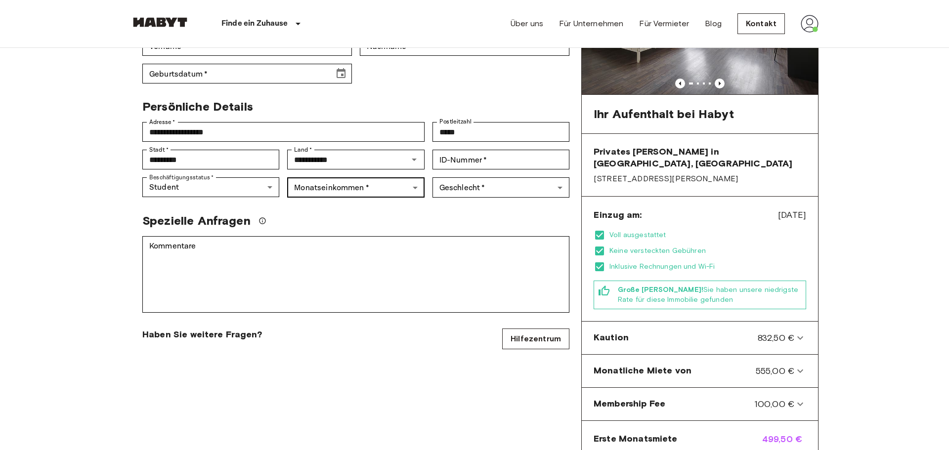
click at [309, 177] on body "**********" at bounding box center [474, 453] width 949 height 1202
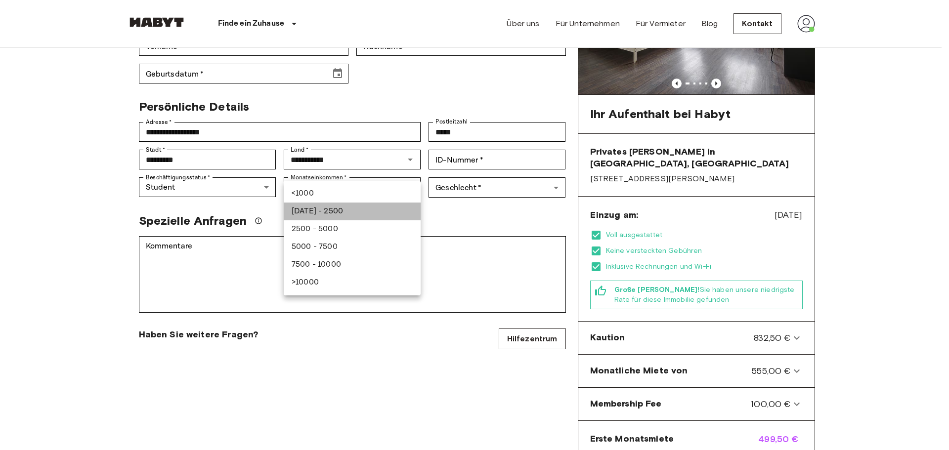
click at [344, 211] on li "1000 - 2500" at bounding box center [352, 212] width 137 height 18
type input "***"
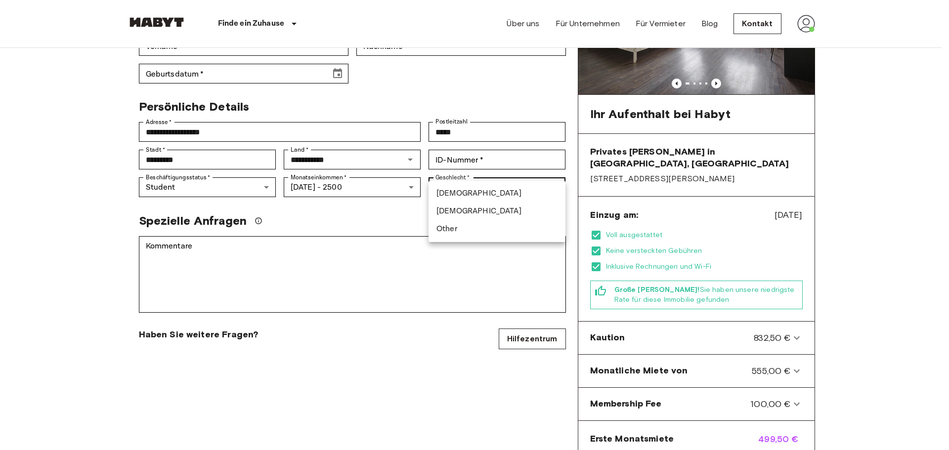
click at [488, 168] on body "**********" at bounding box center [474, 453] width 949 height 1202
click at [456, 194] on li "Male" at bounding box center [497, 194] width 137 height 18
type input "****"
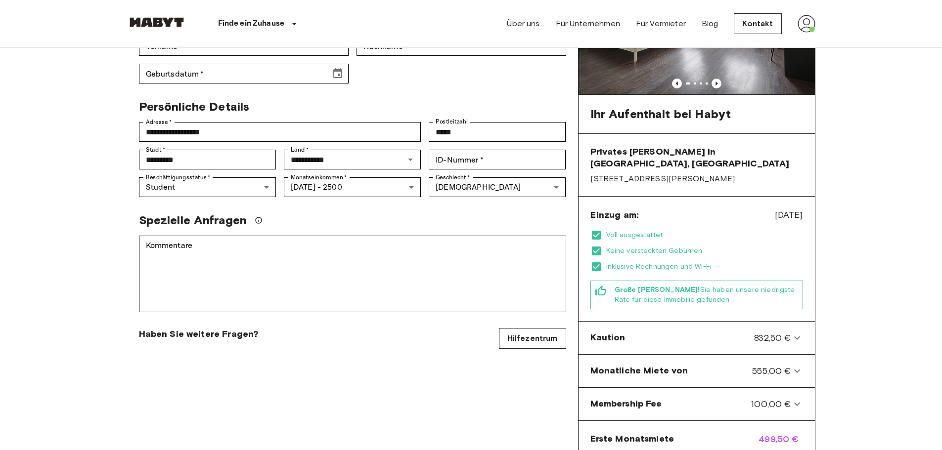
click at [416, 186] on div "**********" at bounding box center [352, 266] width 451 height 660
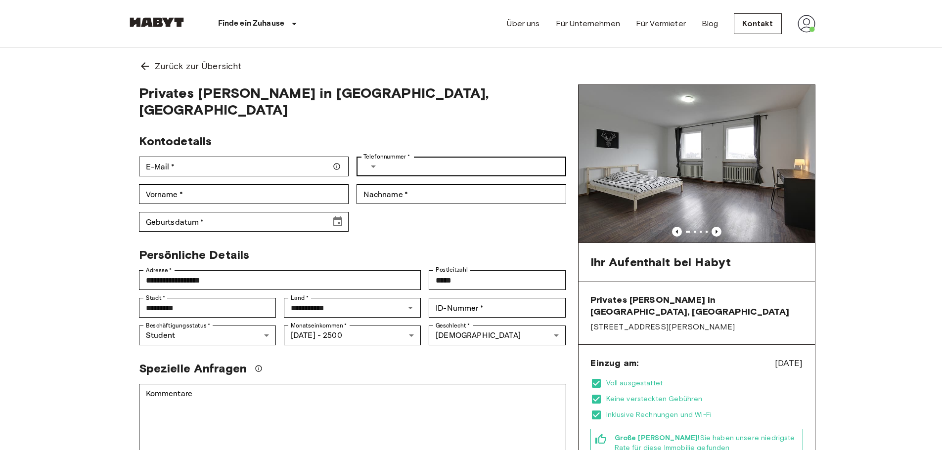
click at [383, 152] on label "Telefonnummer   *" at bounding box center [386, 156] width 46 height 9
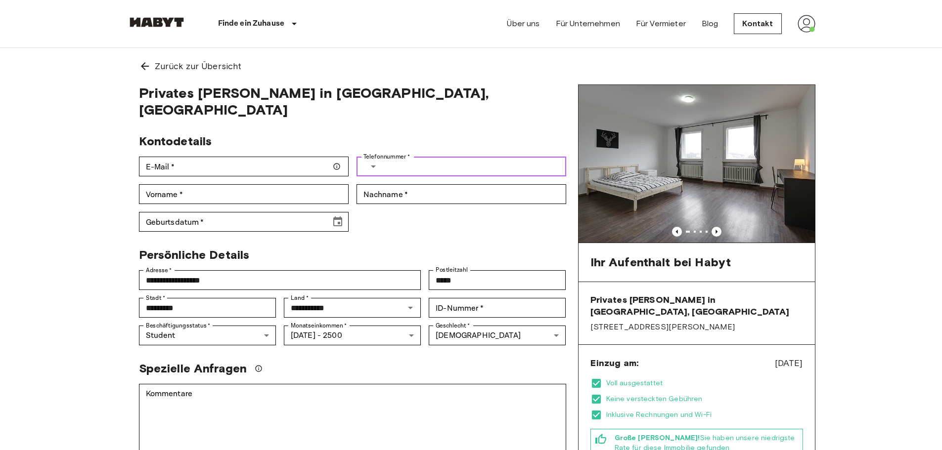
click at [387, 157] on input "Telefonnummer   *" at bounding box center [476, 167] width 179 height 20
click at [393, 157] on input "Telefonnummer   *" at bounding box center [476, 167] width 179 height 20
type input "**********"
click at [133, 204] on div "Geburtsdatum   * Geburtsdatum   *" at bounding box center [240, 218] width 218 height 28
click at [178, 184] on input "Vorname   *" at bounding box center [244, 194] width 210 height 20
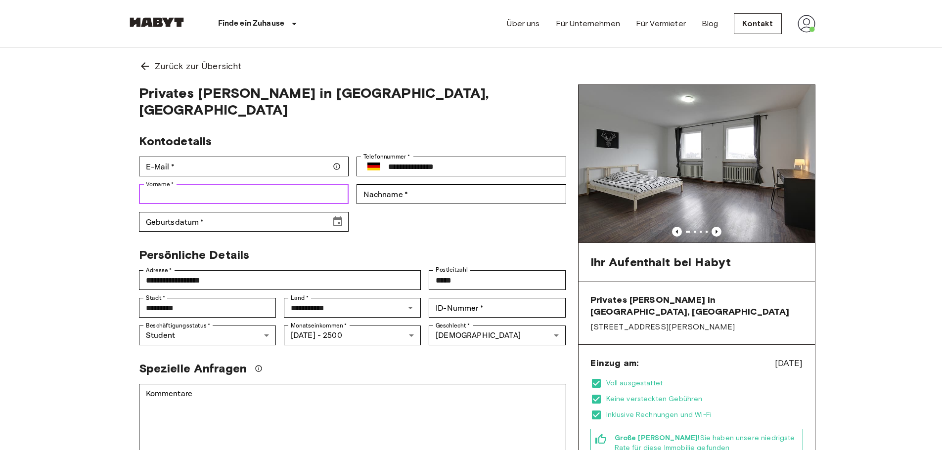
type input "****"
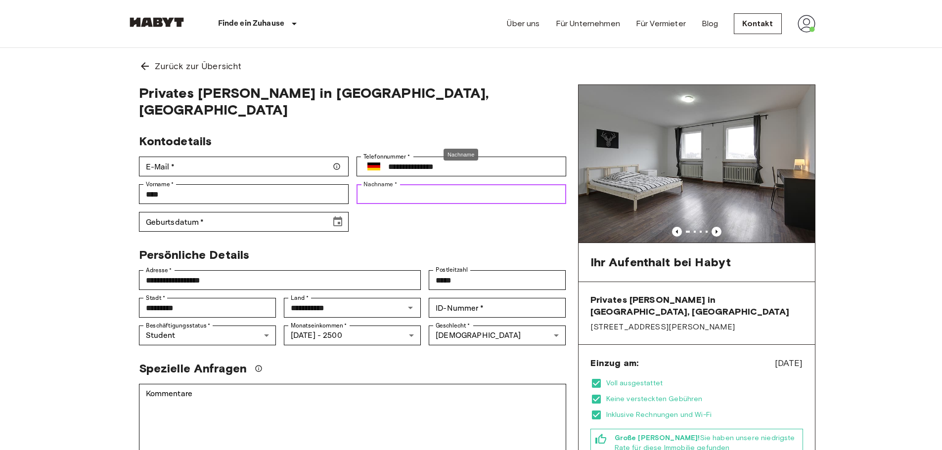
click at [411, 184] on input "Nachname   *" at bounding box center [461, 194] width 210 height 20
type input "******"
click at [415, 204] on div "**********" at bounding box center [348, 179] width 435 height 106
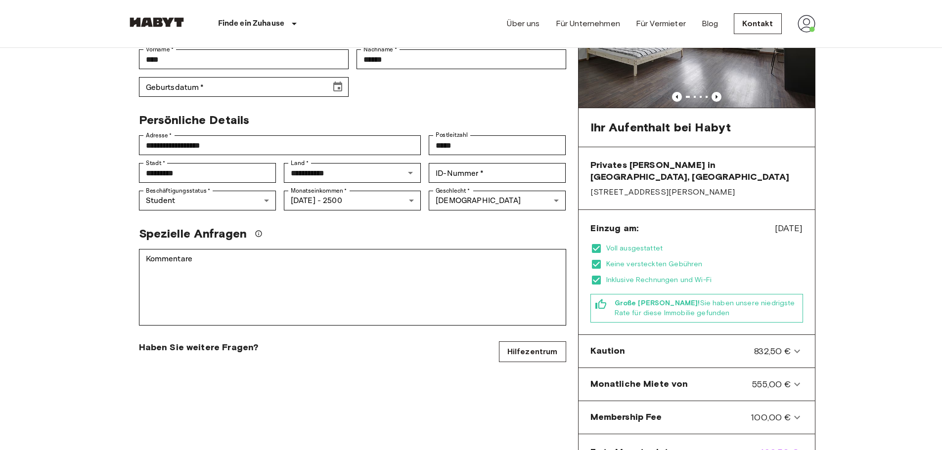
scroll to position [148, 0]
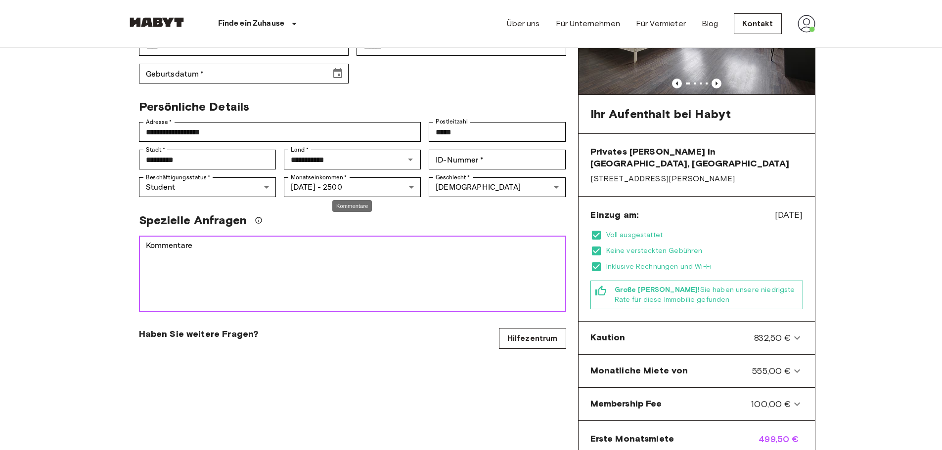
click at [219, 241] on textarea "Kommentare" at bounding box center [352, 274] width 413 height 68
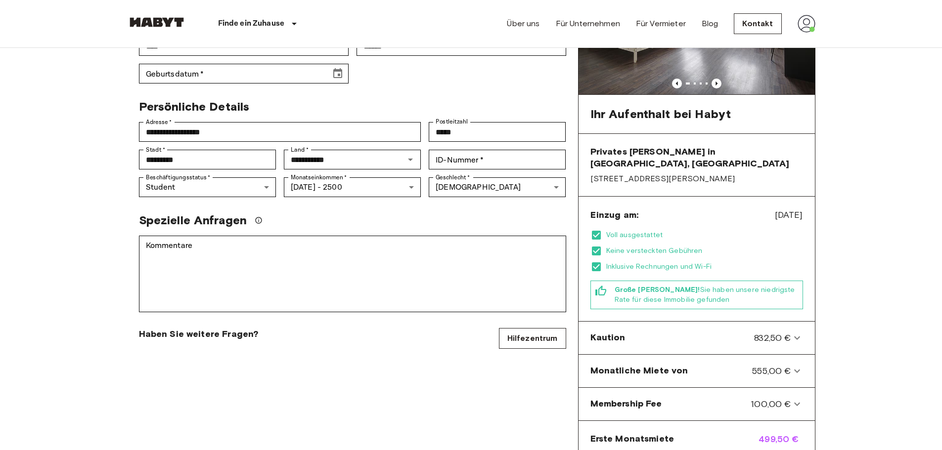
click at [3, 236] on body "**********" at bounding box center [471, 453] width 942 height 1202
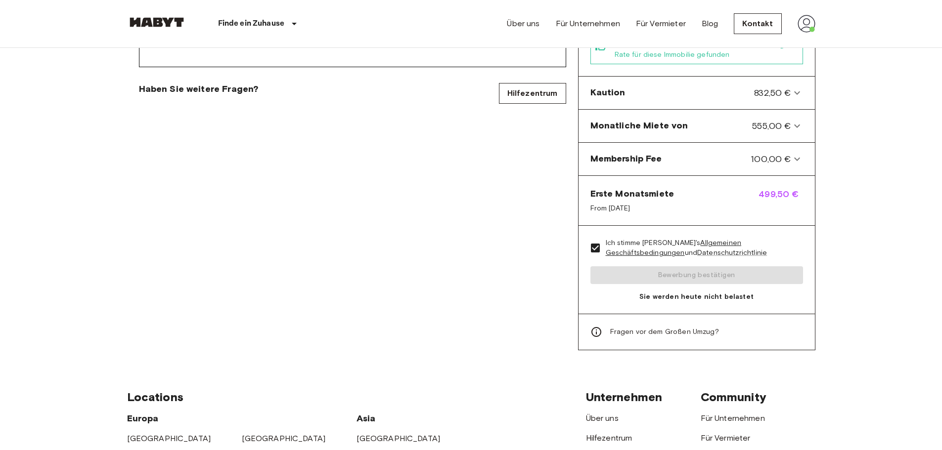
scroll to position [396, 0]
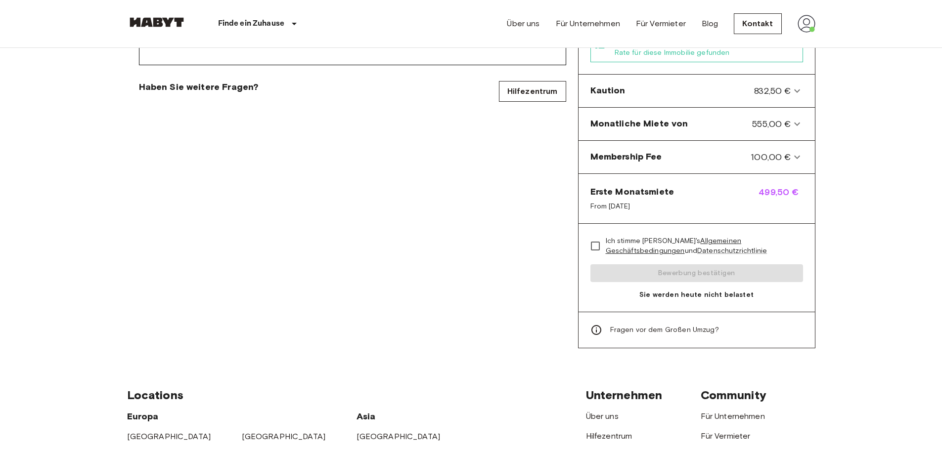
click at [685, 268] on div "Ich stimme Habyt's Allgemeinen Geschäftsbedingungen und Datenschutzrichtlinie B…" at bounding box center [696, 268] width 236 height 88
click at [685, 265] on div "Ich stimme Habyt's Allgemeinen Geschäftsbedingungen und Datenschutzrichtlinie B…" at bounding box center [696, 268] width 236 height 88
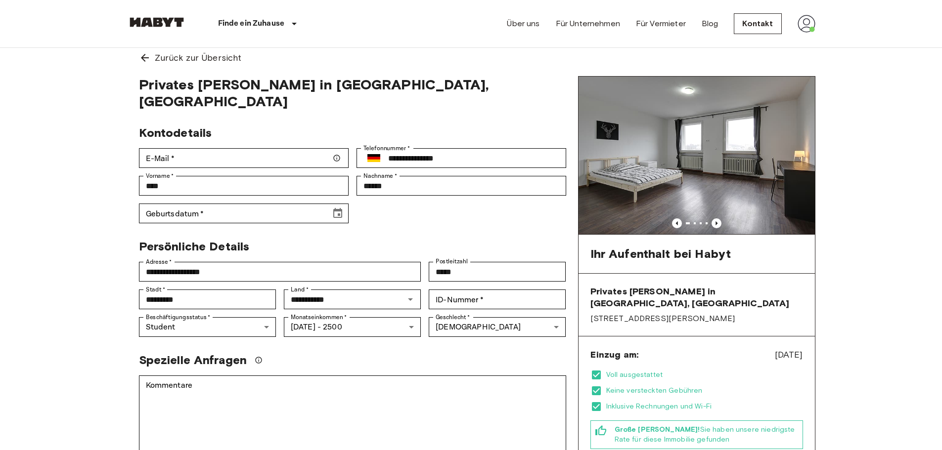
scroll to position [0, 0]
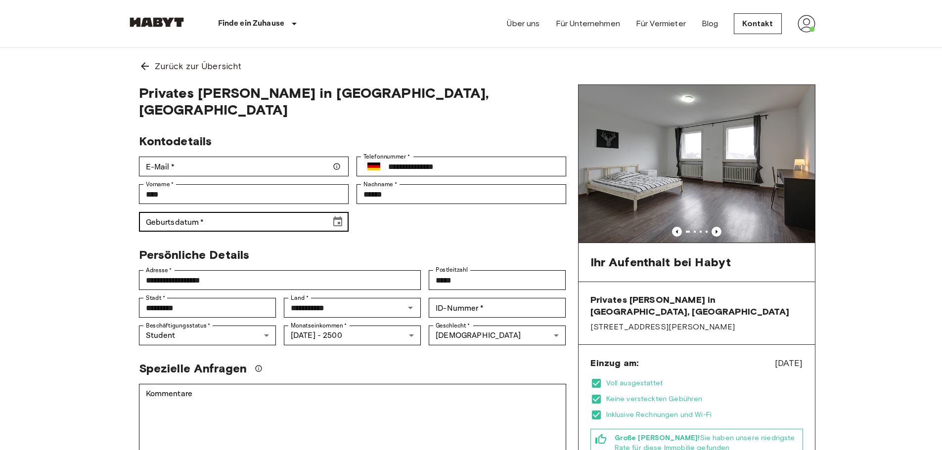
drag, startPoint x: 184, startPoint y: 223, endPoint x: 193, endPoint y: 211, distance: 14.8
click at [185, 222] on div "**********" at bounding box center [352, 415] width 451 height 660
click at [199, 212] on input "Geburtsdatum   *" at bounding box center [231, 222] width 185 height 20
click at [339, 217] on icon "Choose date" at bounding box center [337, 222] width 9 height 10
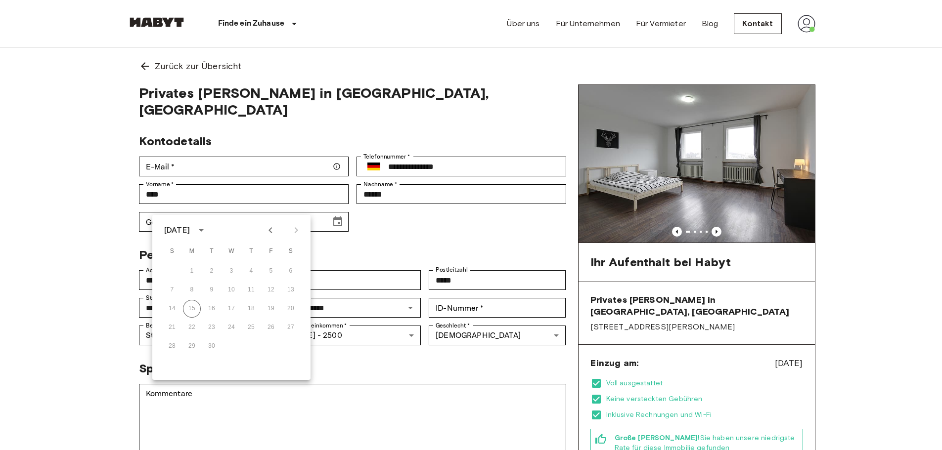
click at [266, 229] on icon "Previous month" at bounding box center [270, 230] width 12 height 12
click at [270, 229] on icon "Previous month" at bounding box center [269, 230] width 3 height 6
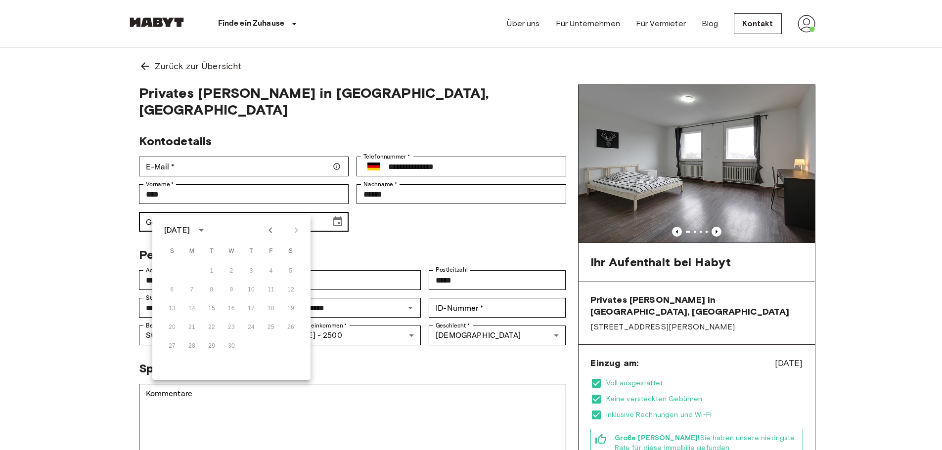
click at [209, 212] on input "Geburtsdatum   *" at bounding box center [231, 222] width 185 height 20
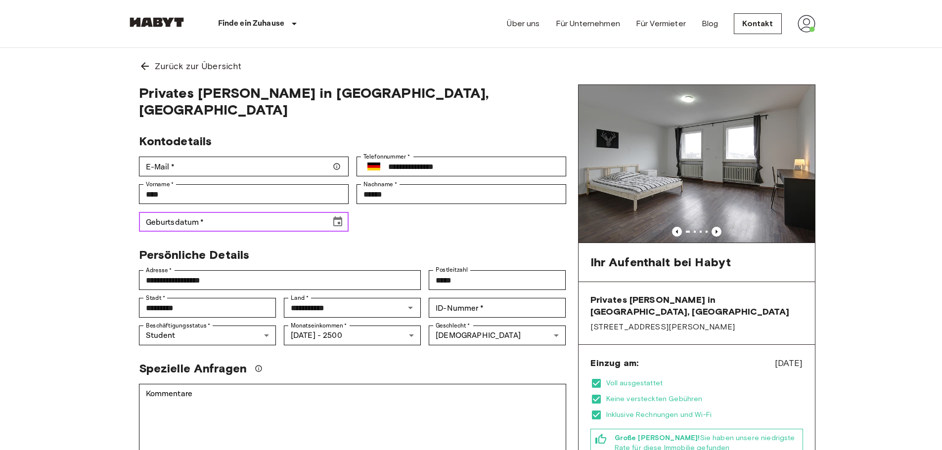
click at [223, 212] on input "Geburtsdatum   *" at bounding box center [231, 222] width 185 height 20
click at [227, 212] on input "Geburtsdatum   *" at bounding box center [231, 222] width 185 height 20
drag, startPoint x: 182, startPoint y: 203, endPoint x: 172, endPoint y: 206, distance: 10.8
click at [172, 212] on input "**********" at bounding box center [231, 222] width 185 height 20
drag, startPoint x: 192, startPoint y: 207, endPoint x: 168, endPoint y: 206, distance: 23.8
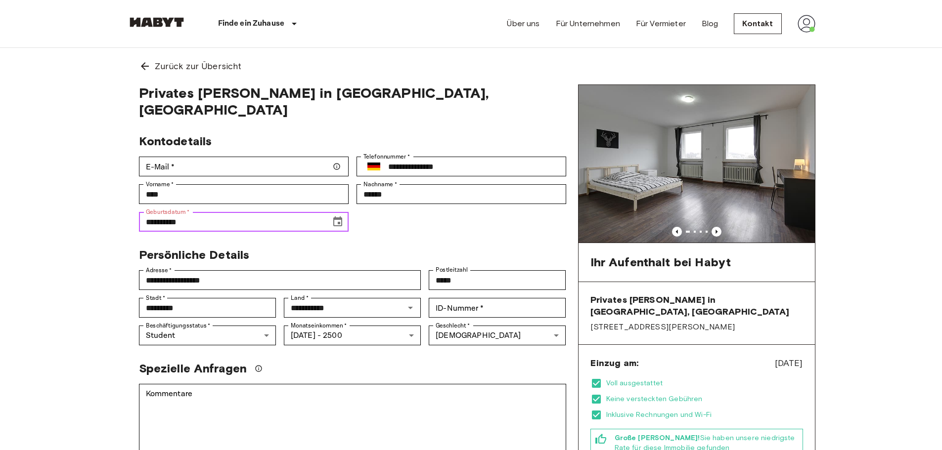
click at [168, 212] on input "**********" at bounding box center [231, 222] width 185 height 20
click at [336, 216] on icon "Choose date, selected date is Nov 29, 1901" at bounding box center [338, 222] width 12 height 12
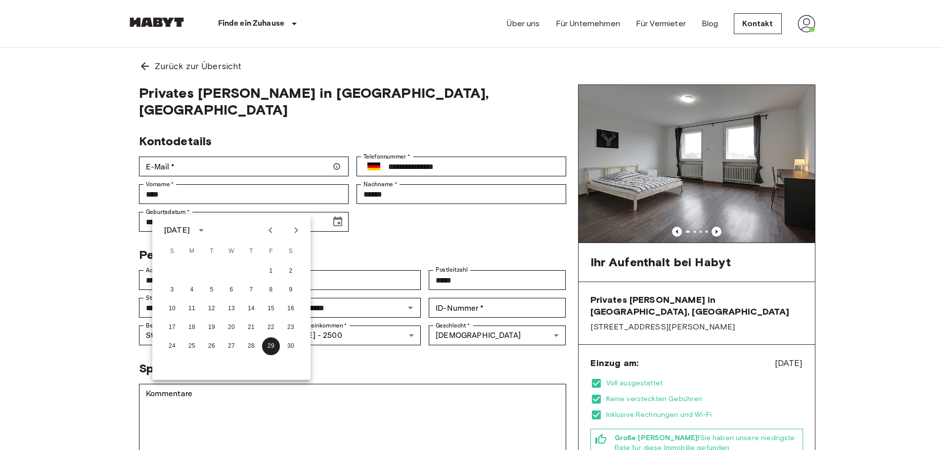
click at [190, 232] on div "November 1901" at bounding box center [177, 230] width 26 height 12
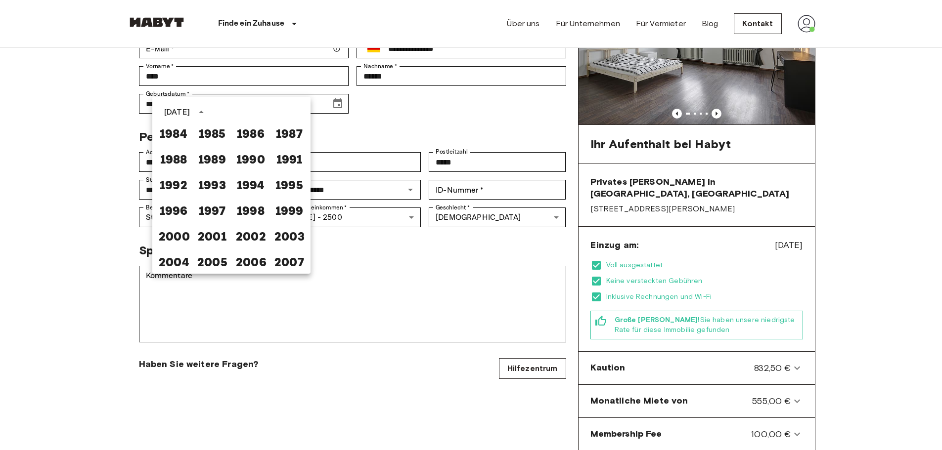
scroll to position [99, 0]
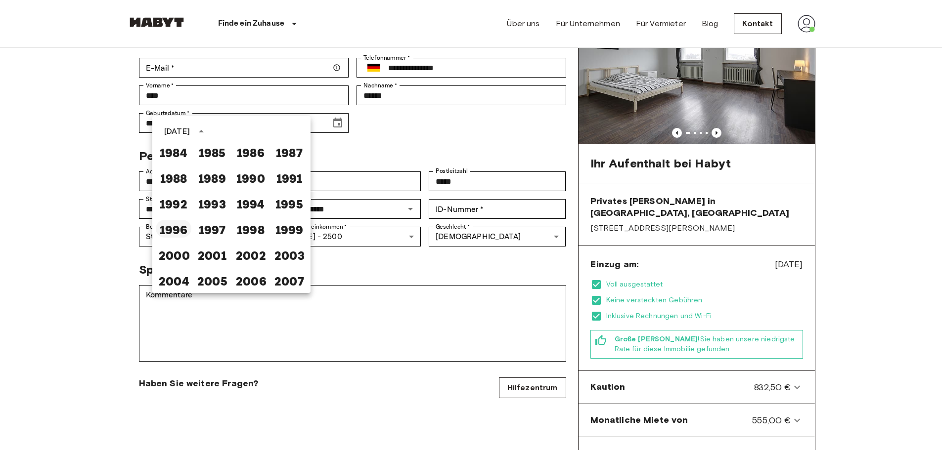
click at [174, 232] on button "1996" at bounding box center [174, 229] width 36 height 18
type input "**********"
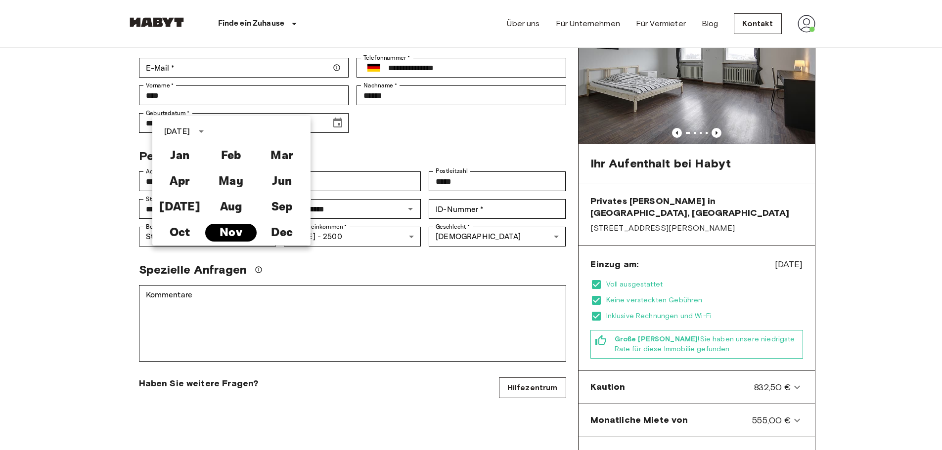
click at [225, 228] on button "Nov" at bounding box center [230, 233] width 51 height 18
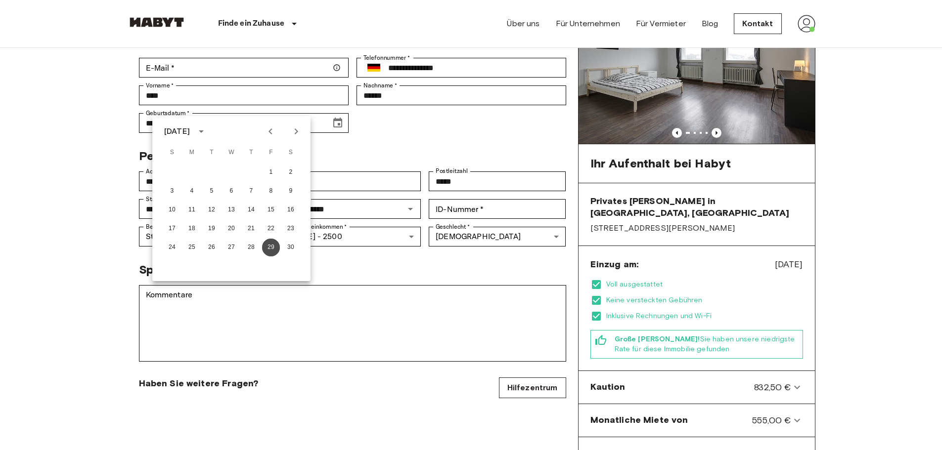
click at [271, 242] on button "29" at bounding box center [271, 248] width 18 height 18
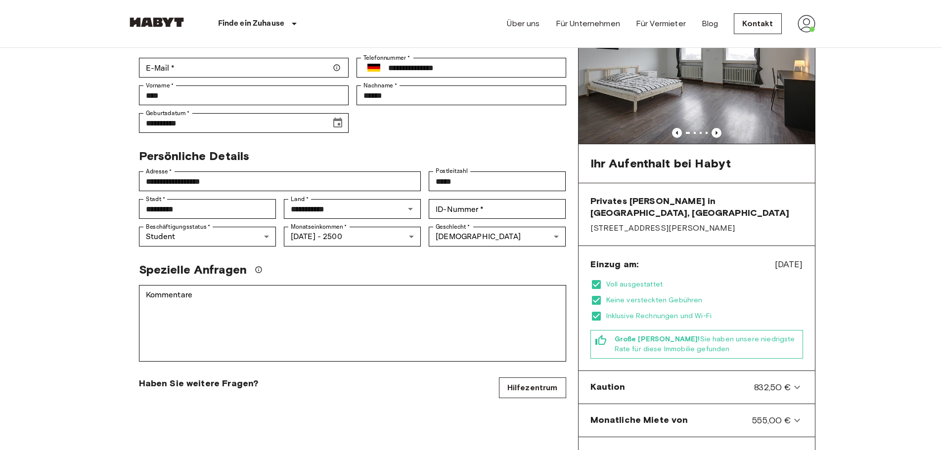
click at [402, 124] on div "**********" at bounding box center [352, 316] width 451 height 660
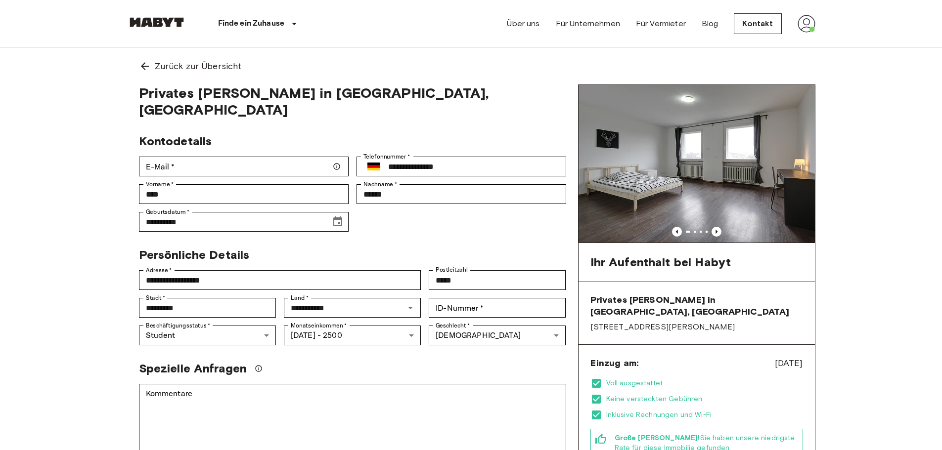
click at [255, 157] on input "E-Mail   *" at bounding box center [244, 167] width 210 height 20
type input "**********"
click at [435, 205] on div "**********" at bounding box center [348, 179] width 435 height 106
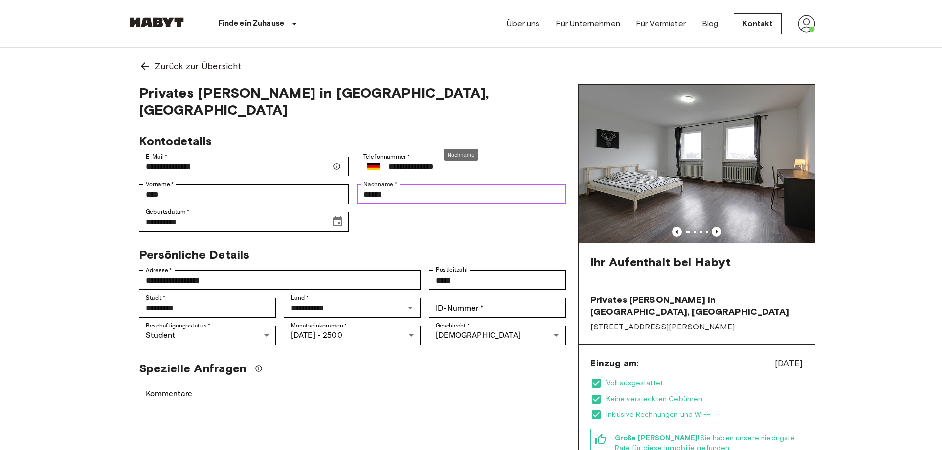
click at [444, 184] on input "******" at bounding box center [461, 194] width 210 height 20
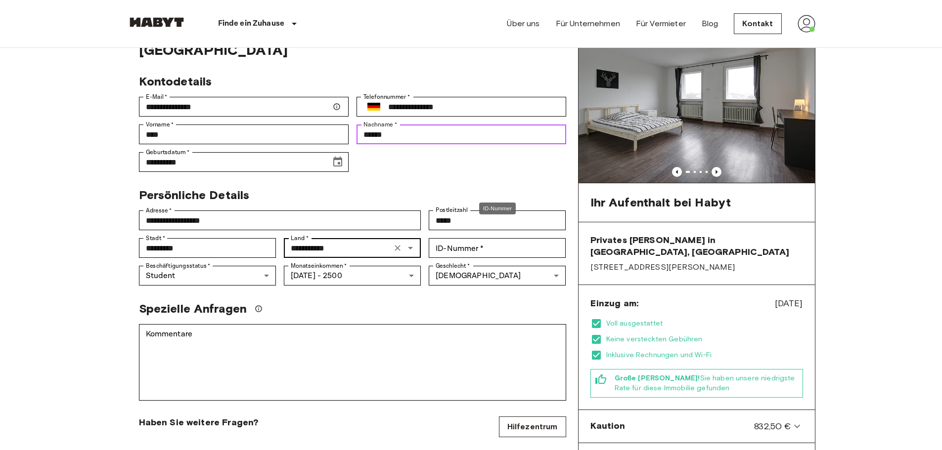
scroll to position [49, 0]
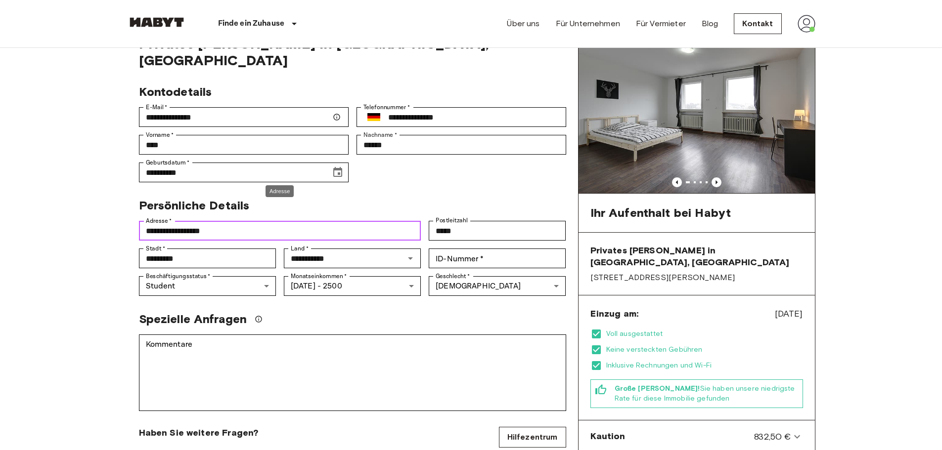
click at [289, 221] on input "**********" at bounding box center [280, 231] width 282 height 20
click at [290, 221] on input "**********" at bounding box center [280, 231] width 282 height 20
type input "**********"
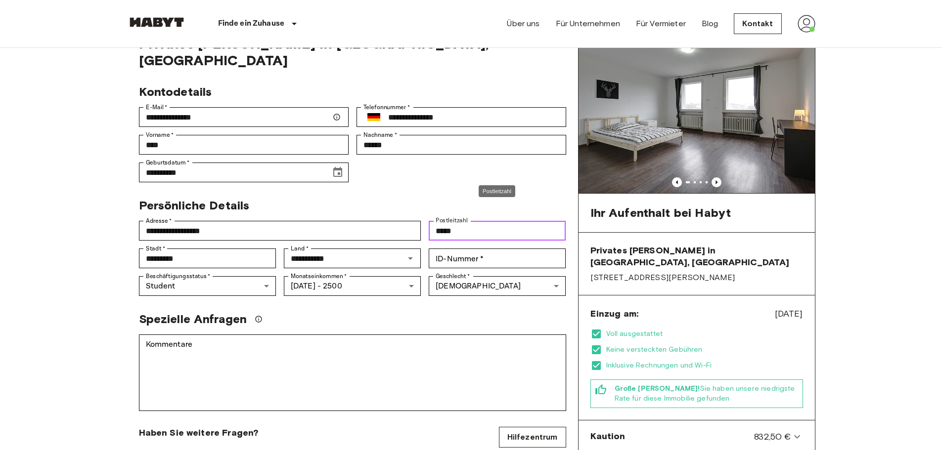
click at [470, 221] on input "*****" at bounding box center [497, 231] width 137 height 20
type input "*****"
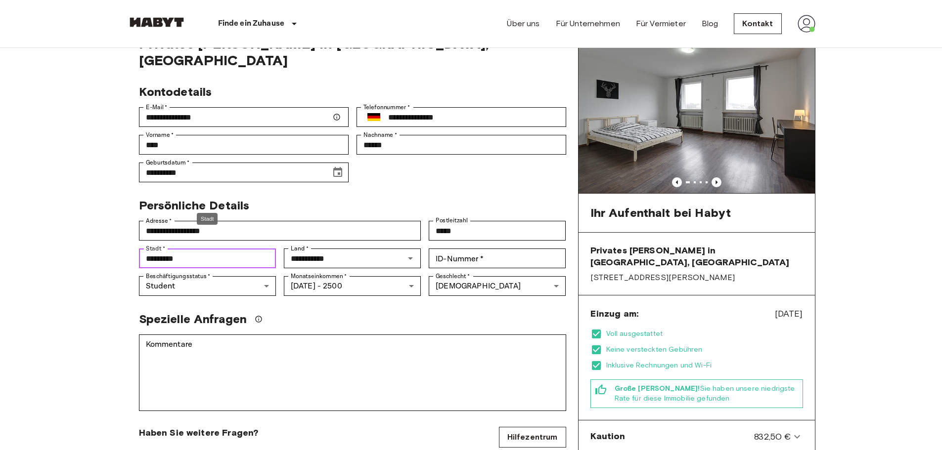
click at [192, 249] on input "*********" at bounding box center [207, 259] width 137 height 20
type input "*********"
click at [467, 312] on div "Spezielle Anfragen" at bounding box center [352, 319] width 427 height 15
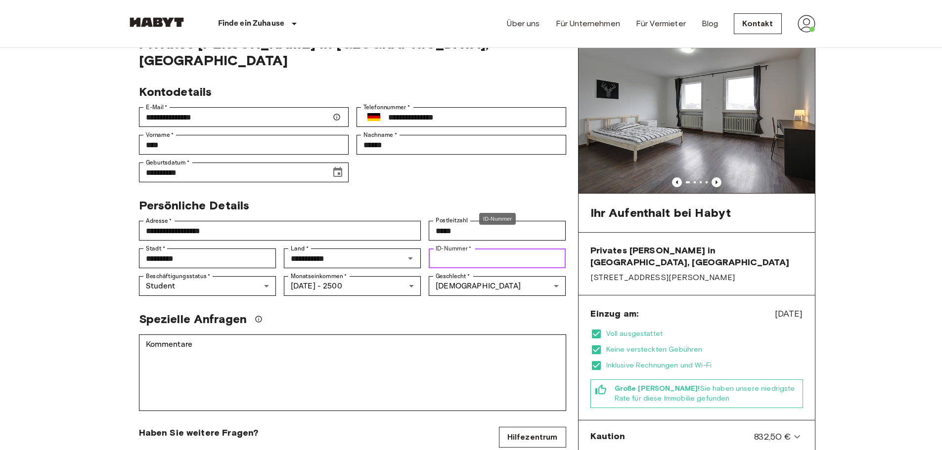
click at [481, 249] on input "ID-Nummer   *" at bounding box center [497, 259] width 137 height 20
type input "*"
type input "*********"
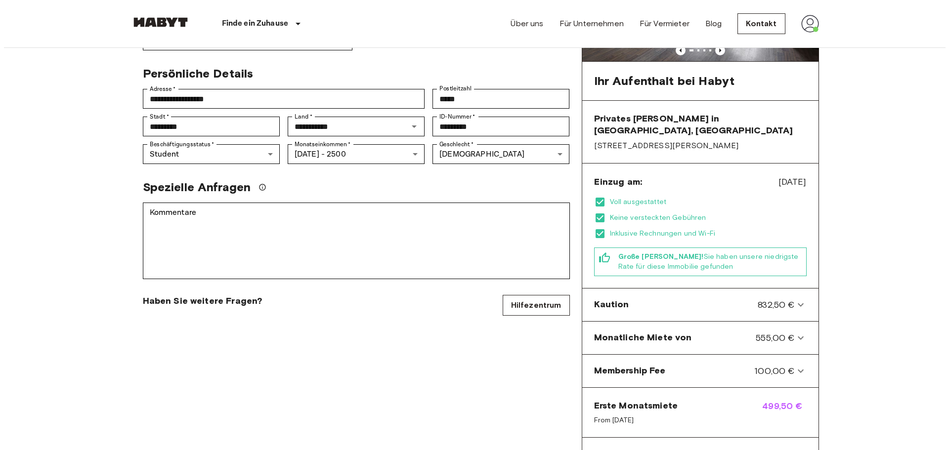
scroll to position [346, 0]
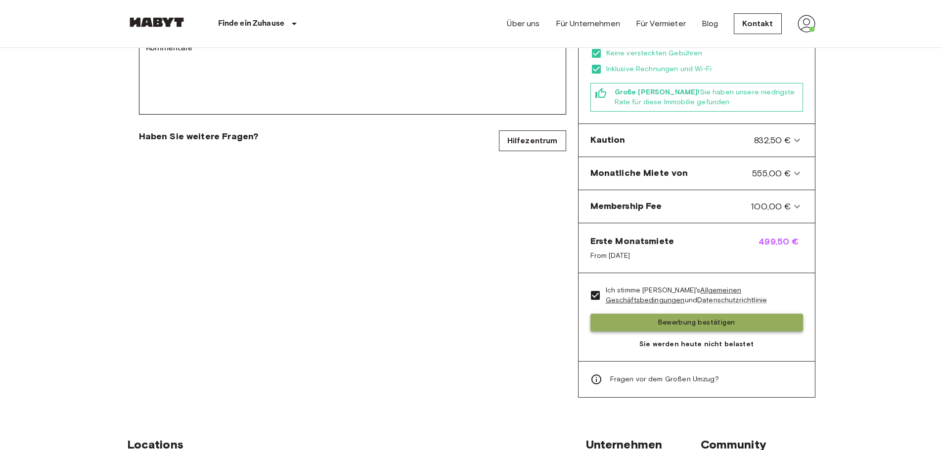
drag, startPoint x: 678, startPoint y: 317, endPoint x: 697, endPoint y: 312, distance: 19.4
click at [697, 314] on button "Bewerbung bestätigen" at bounding box center [696, 323] width 213 height 18
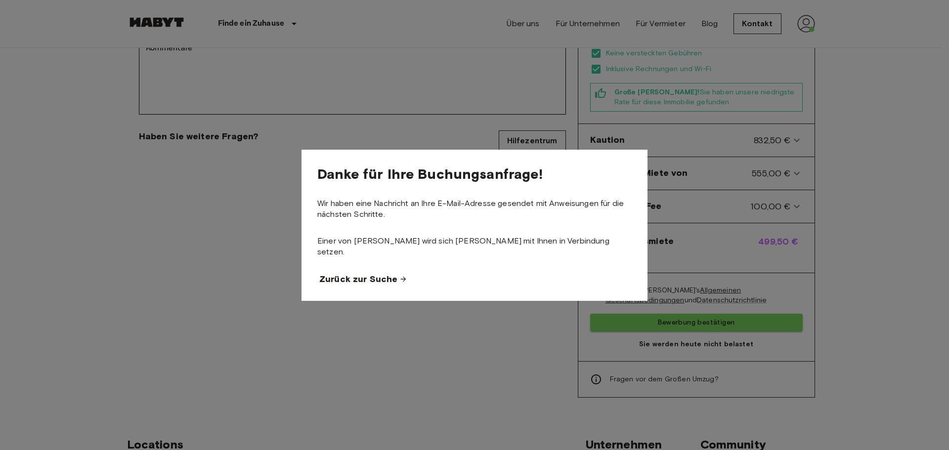
click at [349, 276] on span "Zurück zur Suche" at bounding box center [358, 279] width 78 height 12
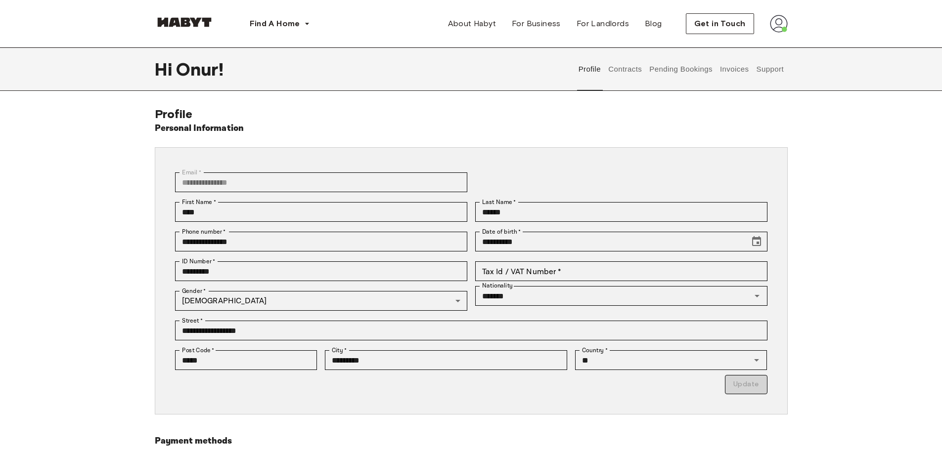
click at [776, 29] on img at bounding box center [779, 24] width 18 height 18
click at [620, 72] on button "Contracts" at bounding box center [625, 69] width 36 height 44
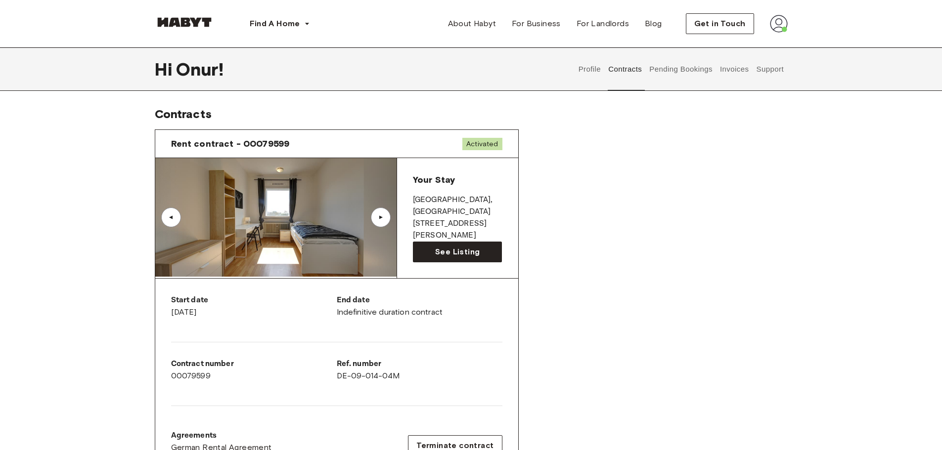
click at [778, 22] on img at bounding box center [779, 24] width 18 height 18
click at [722, 22] on span "Get in Touch" at bounding box center [719, 24] width 51 height 12
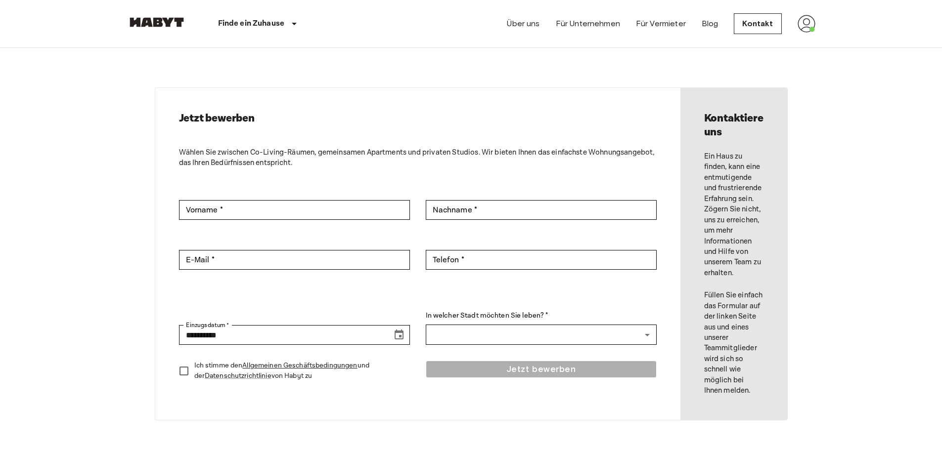
click at [815, 27] on nav "Finde ein Zuhause [GEOGRAPHIC_DATA] [GEOGRAPHIC_DATA] [GEOGRAPHIC_DATA] [GEOGRA…" at bounding box center [471, 23] width 712 height 47
click at [807, 25] on img at bounding box center [806, 24] width 18 height 18
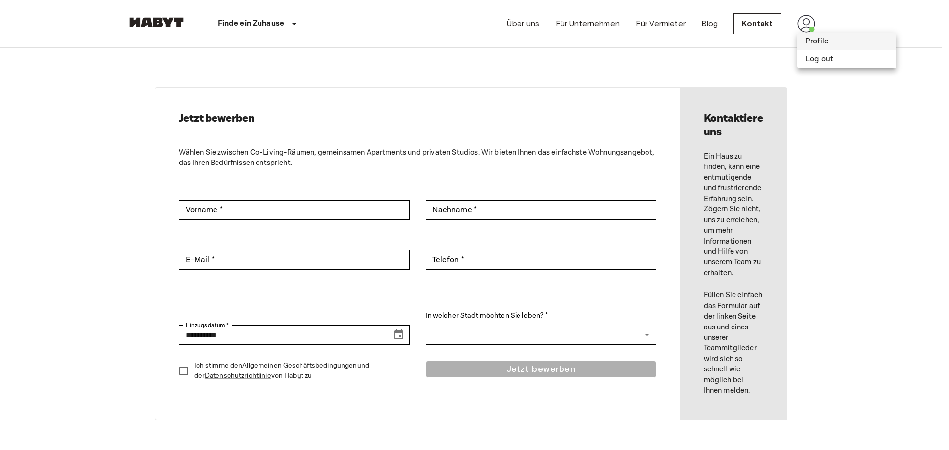
click at [814, 37] on li "Profile" at bounding box center [846, 42] width 99 height 18
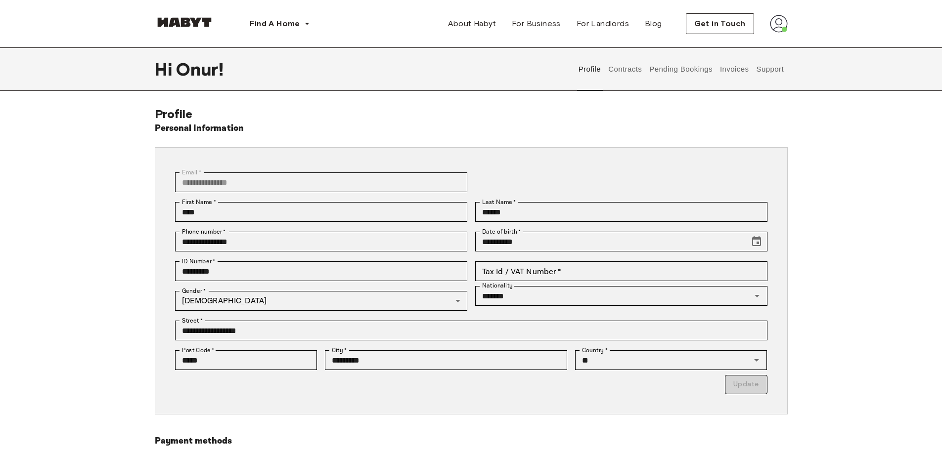
click at [675, 71] on button "Pending Bookings" at bounding box center [681, 69] width 66 height 44
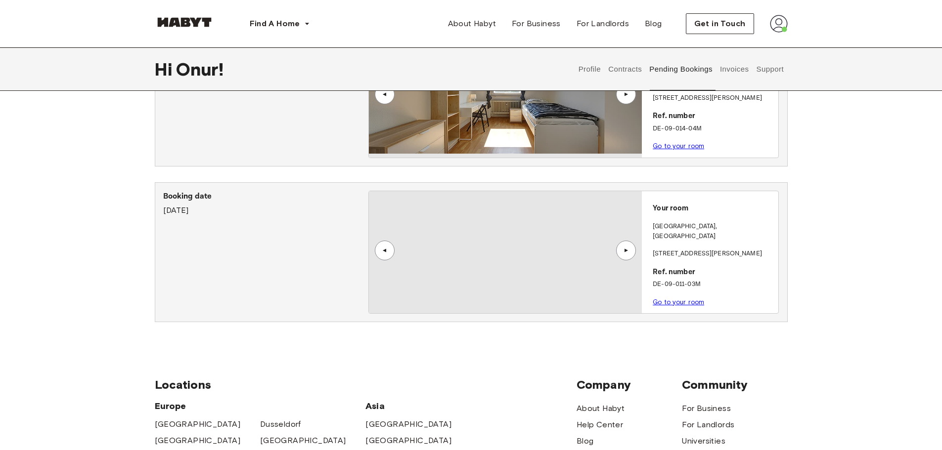
scroll to position [99, 0]
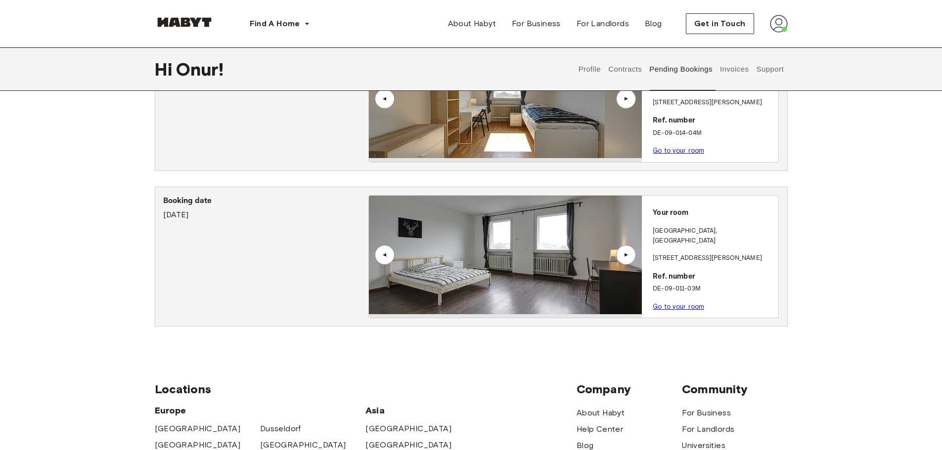
click at [306, 236] on div "Booking date [DATE]" at bounding box center [265, 257] width 205 height 124
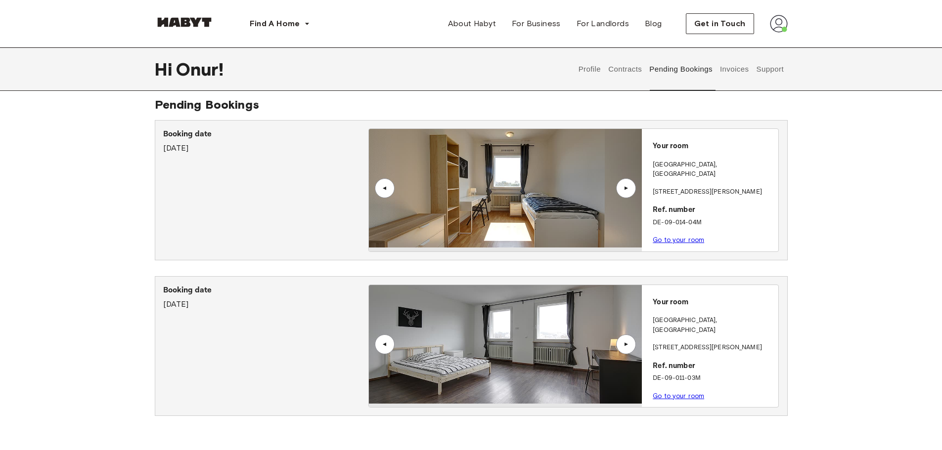
scroll to position [0, 0]
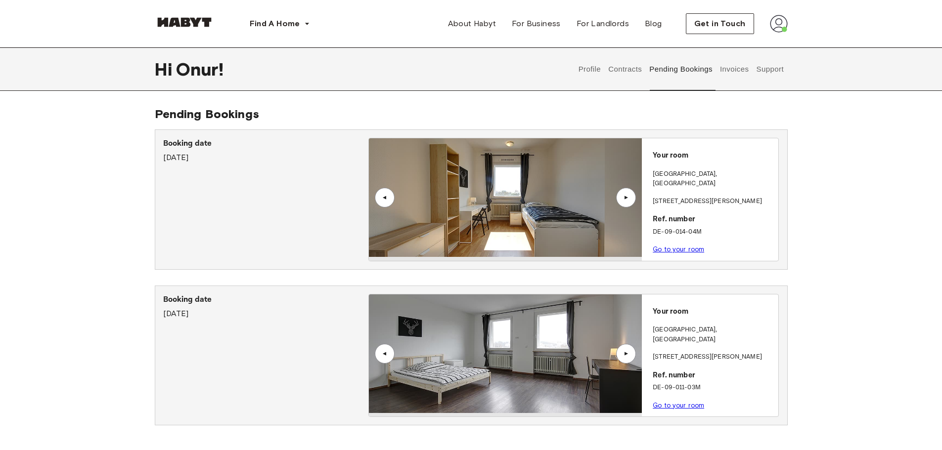
click at [675, 402] on link "Go to your room" at bounding box center [678, 405] width 51 height 7
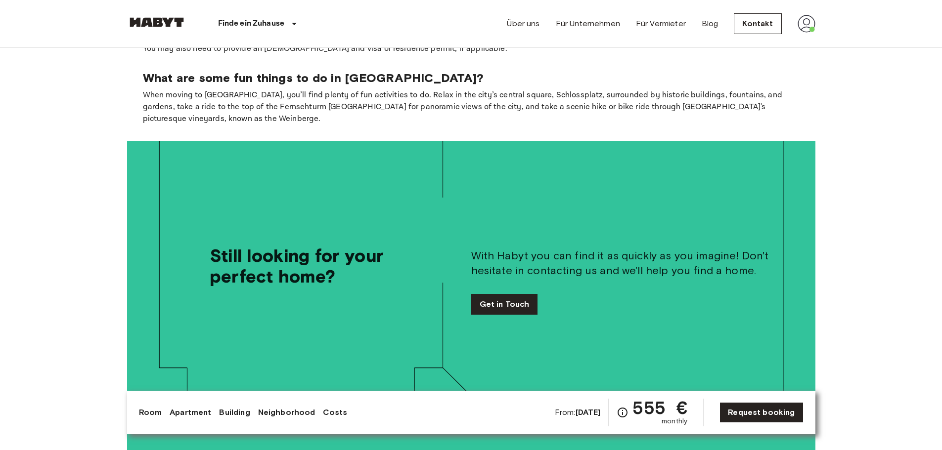
scroll to position [1681, 0]
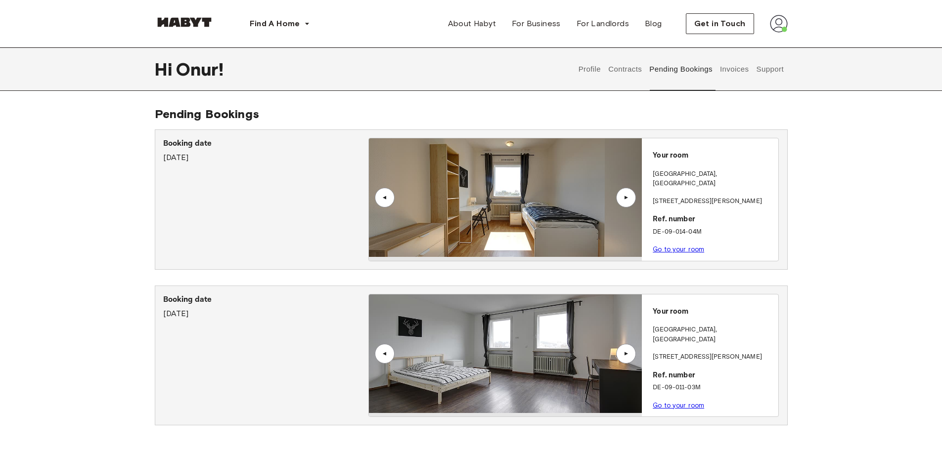
click at [674, 402] on link "Go to your room" at bounding box center [678, 405] width 51 height 7
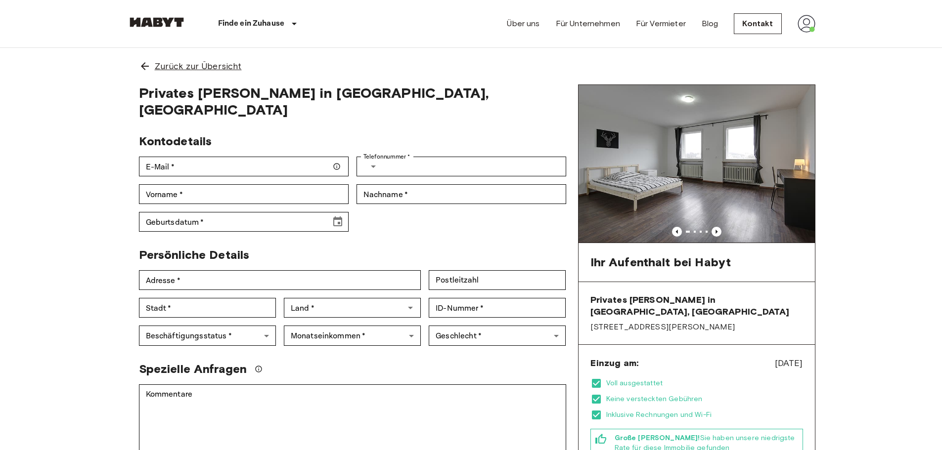
click at [186, 51] on div "Zurück zur Übersicht" at bounding box center [471, 66] width 688 height 37
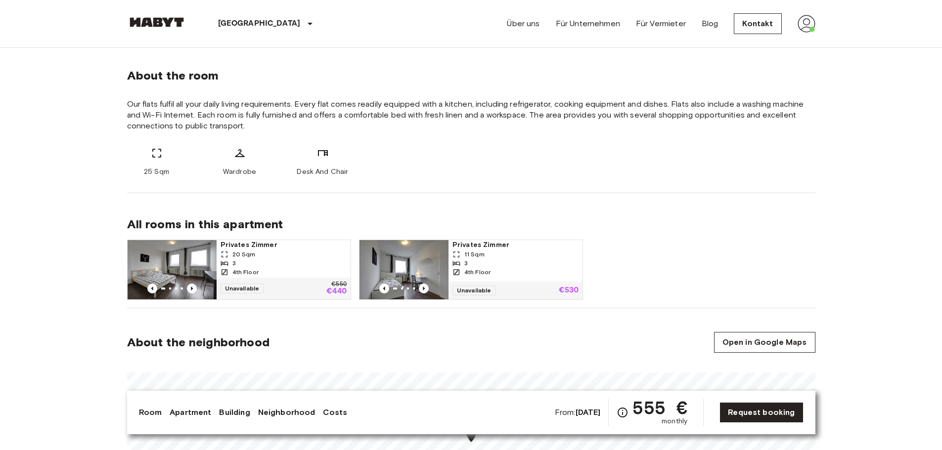
scroll to position [346, 0]
click at [285, 255] on div "20 Sqm" at bounding box center [283, 254] width 126 height 9
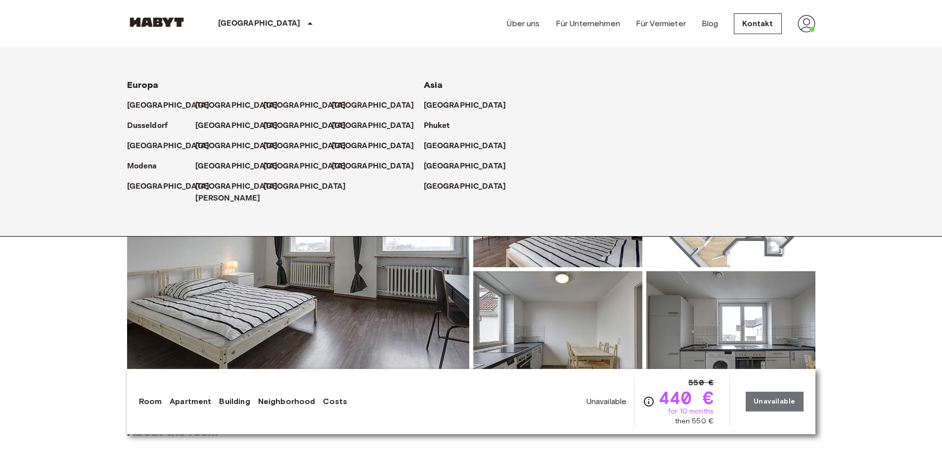
click at [242, 22] on p "[GEOGRAPHIC_DATA]" at bounding box center [259, 24] width 83 height 12
click at [155, 9] on div "[GEOGRAPHIC_DATA] [GEOGRAPHIC_DATA] [GEOGRAPHIC_DATA] [GEOGRAPHIC_DATA] [GEOGRA…" at bounding box center [237, 23] width 221 height 47
click at [160, 16] on div "[GEOGRAPHIC_DATA] [GEOGRAPHIC_DATA] [GEOGRAPHIC_DATA] [GEOGRAPHIC_DATA] [GEOGRA…" at bounding box center [237, 23] width 221 height 47
click at [161, 17] on img at bounding box center [156, 22] width 59 height 10
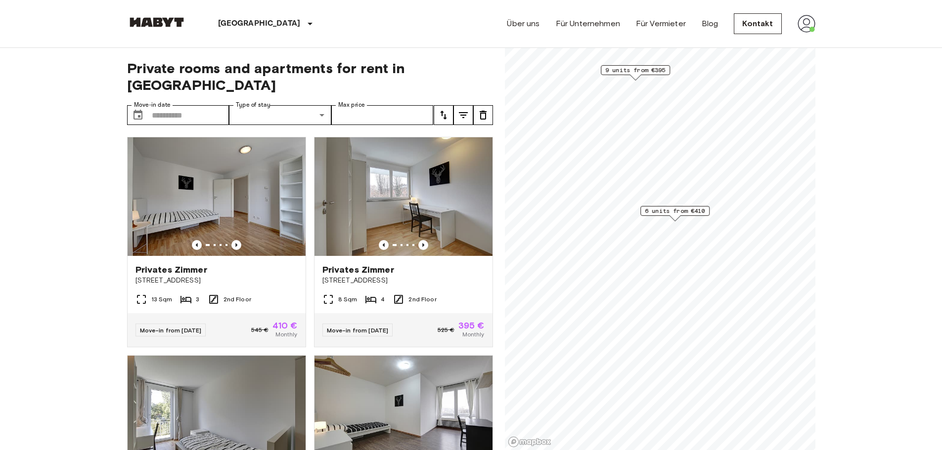
click at [677, 214] on span "6 units from €410" at bounding box center [675, 211] width 60 height 9
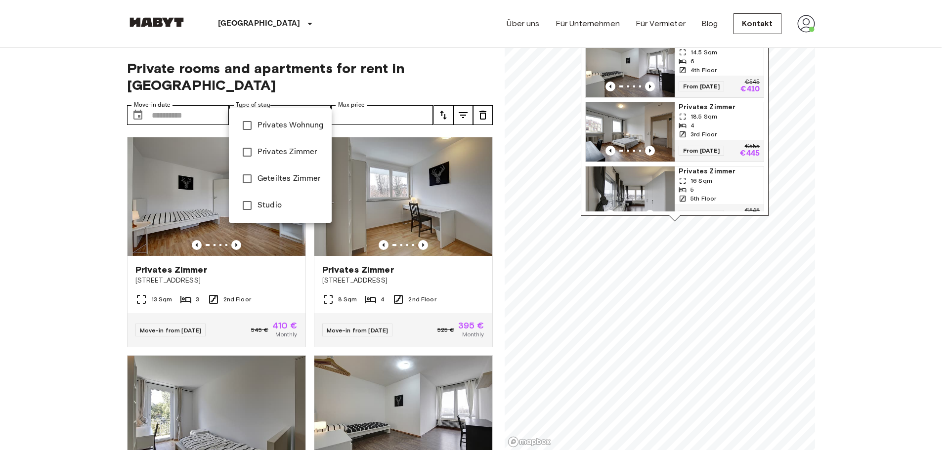
click at [205, 98] on div at bounding box center [474, 225] width 949 height 450
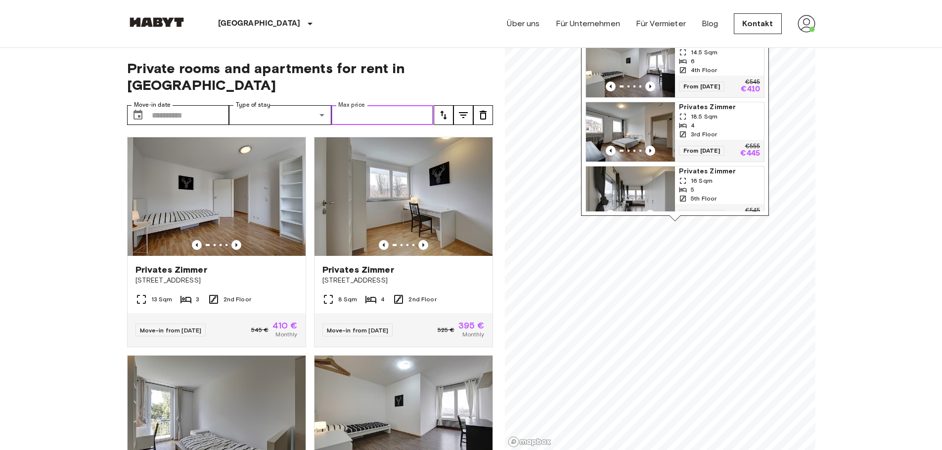
click at [362, 105] on input "Max price" at bounding box center [382, 115] width 102 height 20
click at [220, 105] on input "Move-in date" at bounding box center [191, 115] width 78 height 20
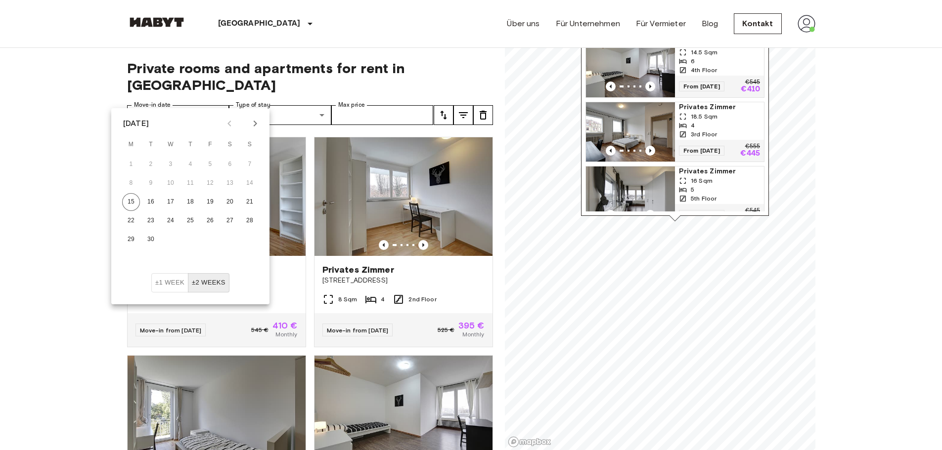
click at [258, 123] on icon "Next month" at bounding box center [255, 124] width 12 height 12
click at [225, 122] on icon "Previous month" at bounding box center [229, 124] width 12 height 12
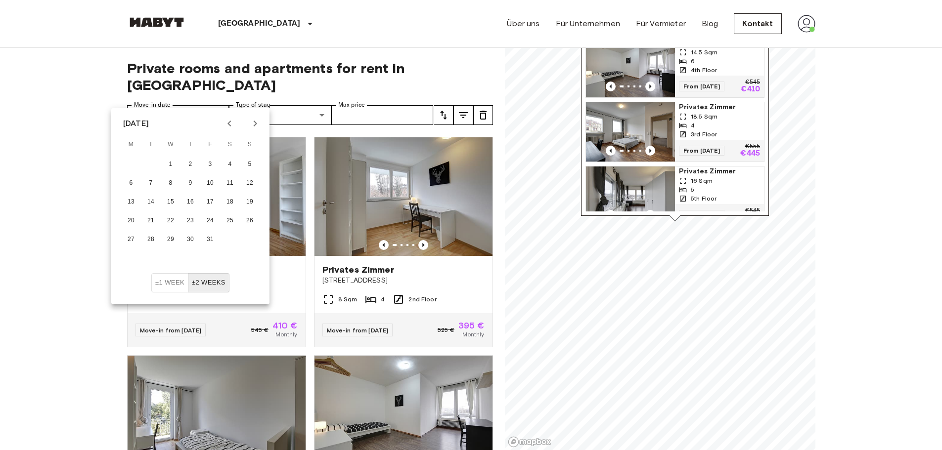
click at [247, 123] on button "Next month" at bounding box center [255, 123] width 17 height 17
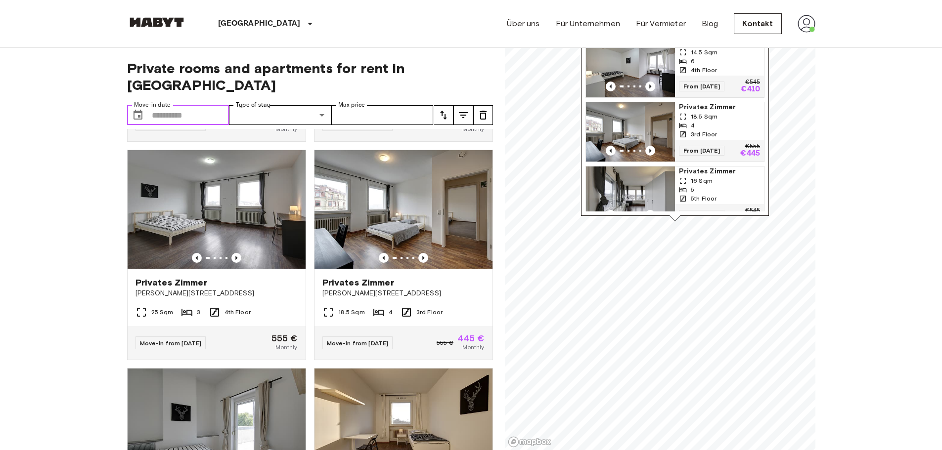
click at [219, 105] on input "Move-in date" at bounding box center [191, 115] width 78 height 20
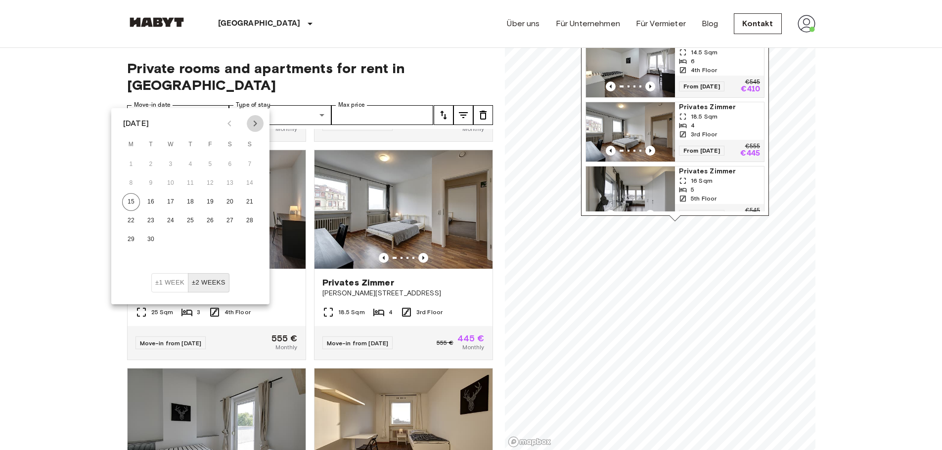
click at [250, 125] on icon "Next month" at bounding box center [255, 124] width 12 height 12
click at [252, 120] on icon "Next month" at bounding box center [255, 124] width 12 height 12
click at [134, 162] on button "1" at bounding box center [131, 165] width 18 height 18
type input "**********"
